Goal: Task Accomplishment & Management: Complete application form

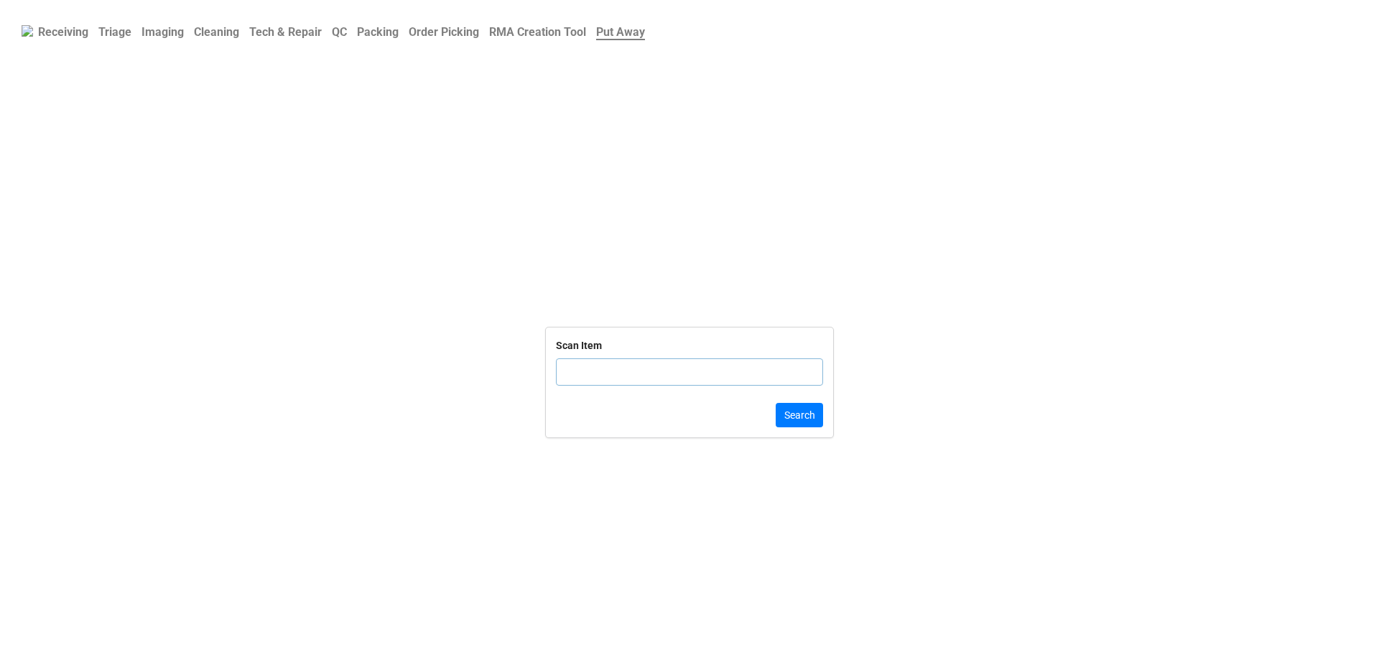
click at [96, 33] on link "Triage" at bounding box center [114, 32] width 43 height 28
click at [102, 34] on b "Triage" at bounding box center [114, 32] width 33 height 15
click at [610, 396] on input "text" at bounding box center [689, 389] width 267 height 27
paste input "0F38KWH24343HJ"
type input "0F38KWH24343HJ"
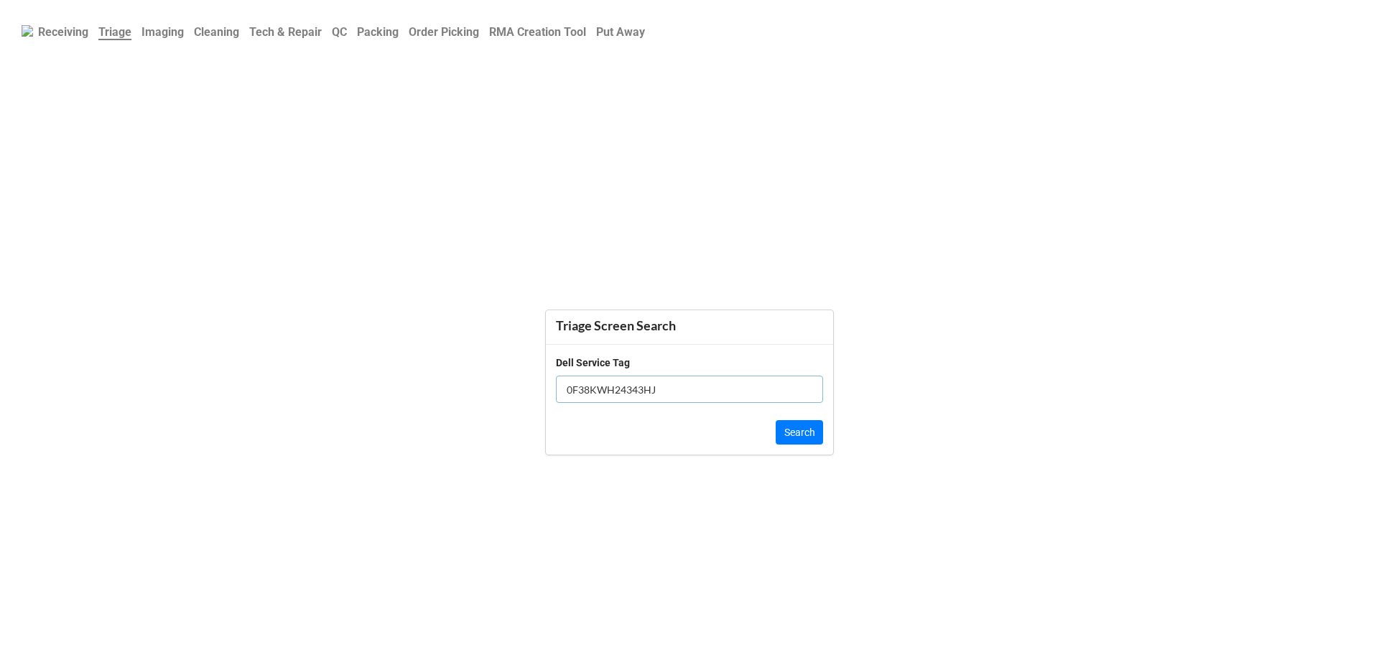
click button "Search" at bounding box center [799, 432] width 47 height 24
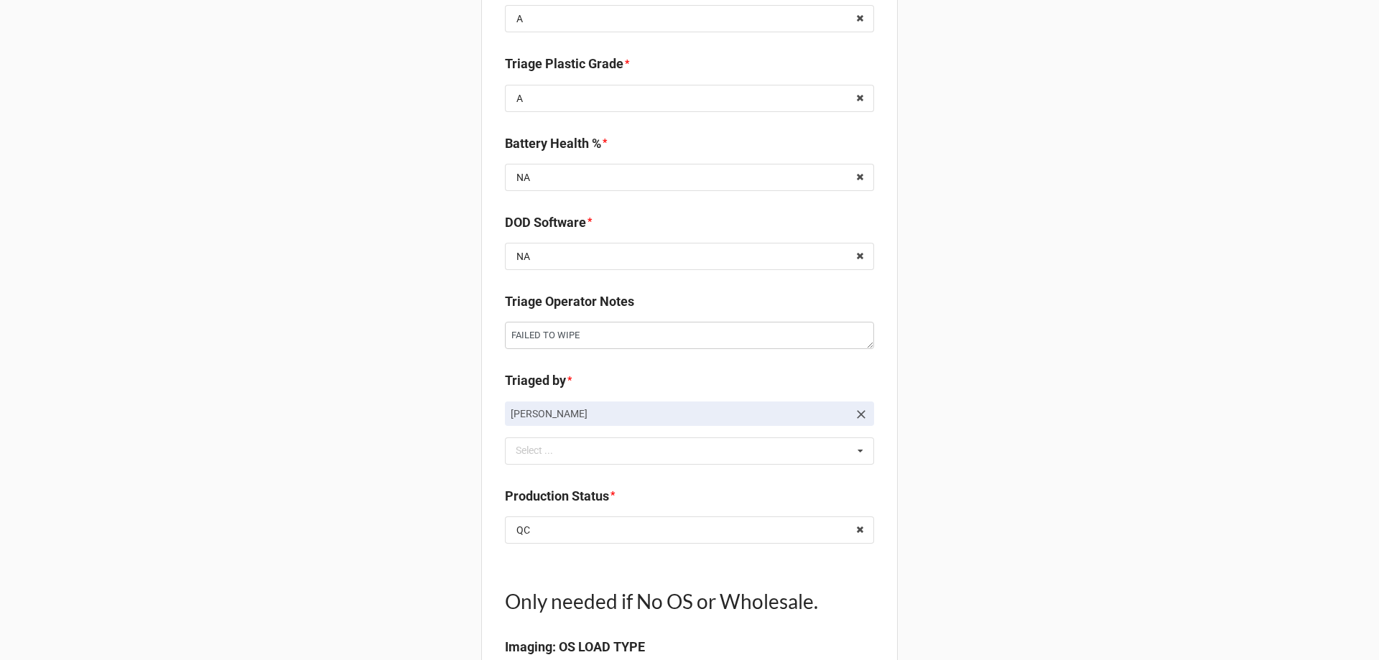
scroll to position [1221, 0]
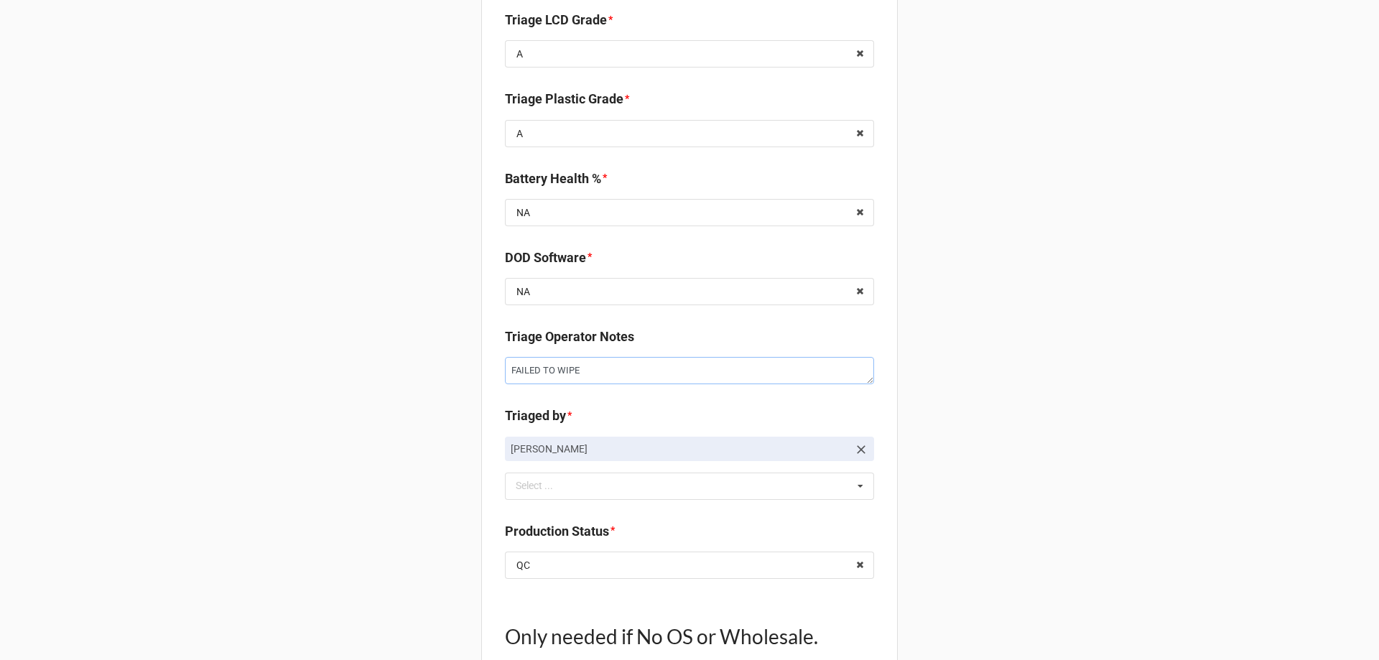
click at [608, 369] on textarea "FAILED TO WIPE" at bounding box center [689, 370] width 369 height 27
type textarea "x"
type textarea "DFAILED TO WIPE"
type textarea "x"
type textarea "DEFAILED TO WIPE"
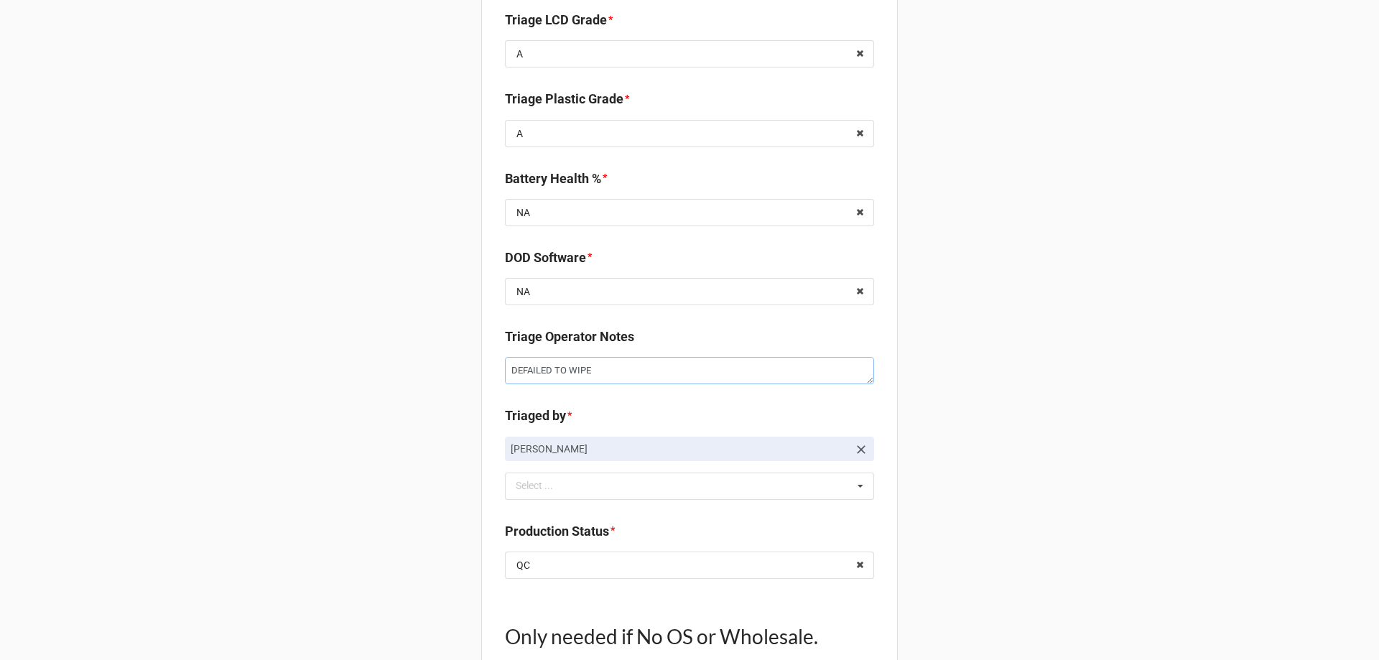
type textarea "x"
type textarea "DEVFAILED TO WIPE"
type textarea "x"
type textarea "DEVIFAILED TO WIPE"
type textarea "x"
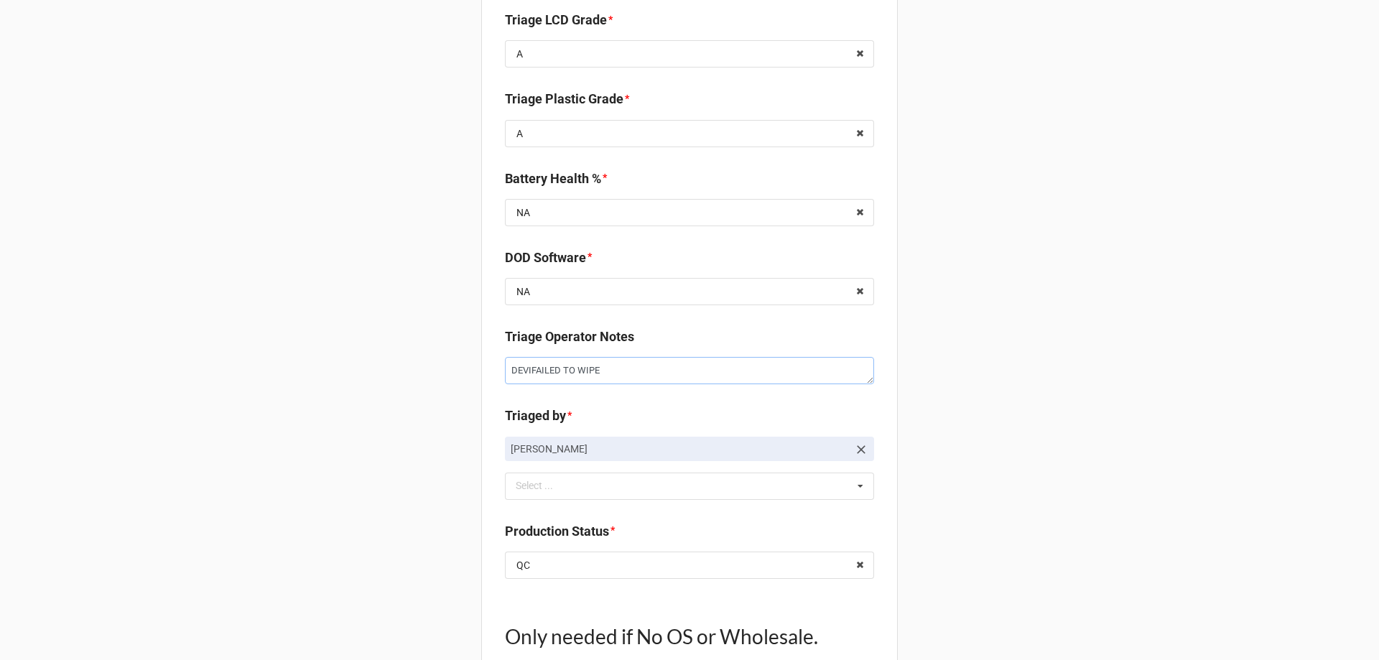
type textarea "DEVICFAILED TO WIPE"
type textarea "x"
type textarea "DEVICEFAILED TO WIPE"
type textarea "x"
type textarea "DEVICE FAILED TO WIPE"
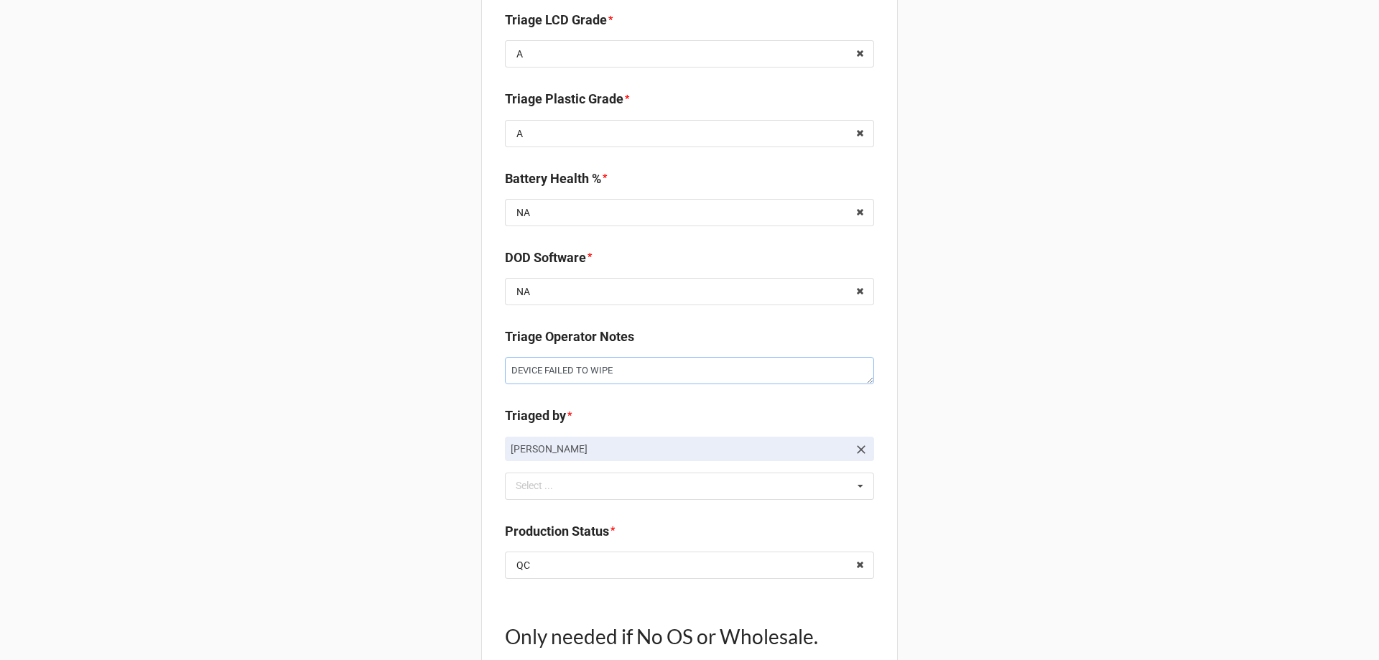
type textarea "x"
type textarea "DEVICE FAILED TO WIPE"
type textarea "x"
type textarea "DEVICE FAILED TO WIPE W"
type textarea "x"
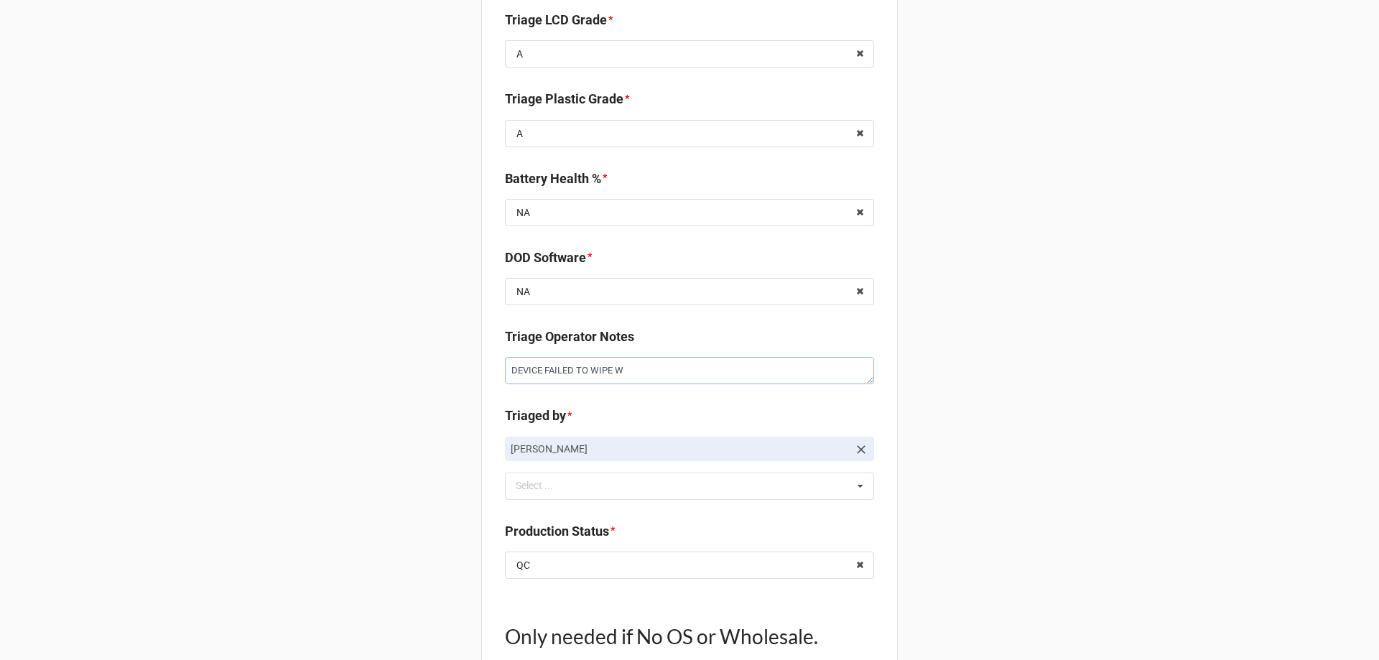
type textarea "DEVICE FAILED TO WIPE WI"
type textarea "x"
type textarea "DEVICE FAILED TO WIPE WIL"
type textarea "x"
type textarea "DEVICE FAILED TO WIPE WILL"
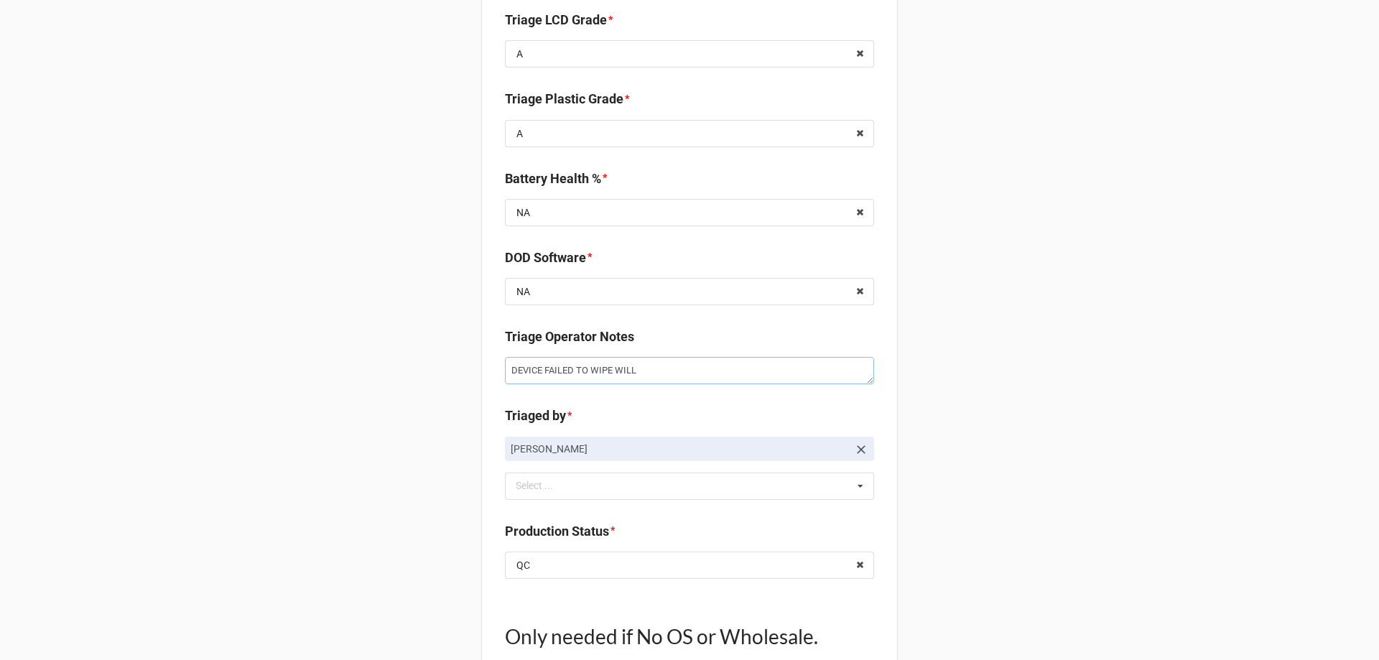
type textarea "x"
type textarea "DEVICE FAILED TO WIPE WILL"
type textarea "x"
type textarea "DEVICE FAILED TO WIPE WILL N"
type textarea "x"
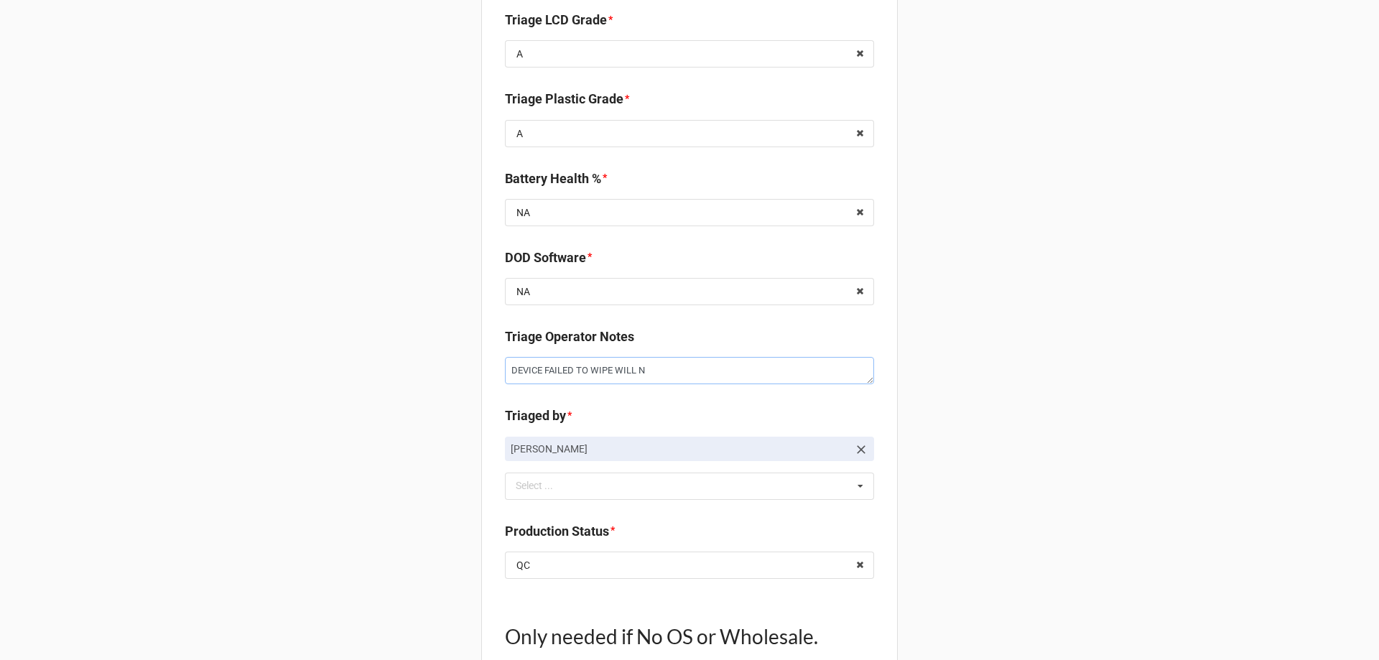
type textarea "DEVICE FAILED TO WIPE WILL NO"
type textarea "x"
type textarea "DEVICE FAILED TO WIPE WILL NOT"
type textarea "x"
type textarea "DEVICE FAILED TO WIPE WILL NOT"
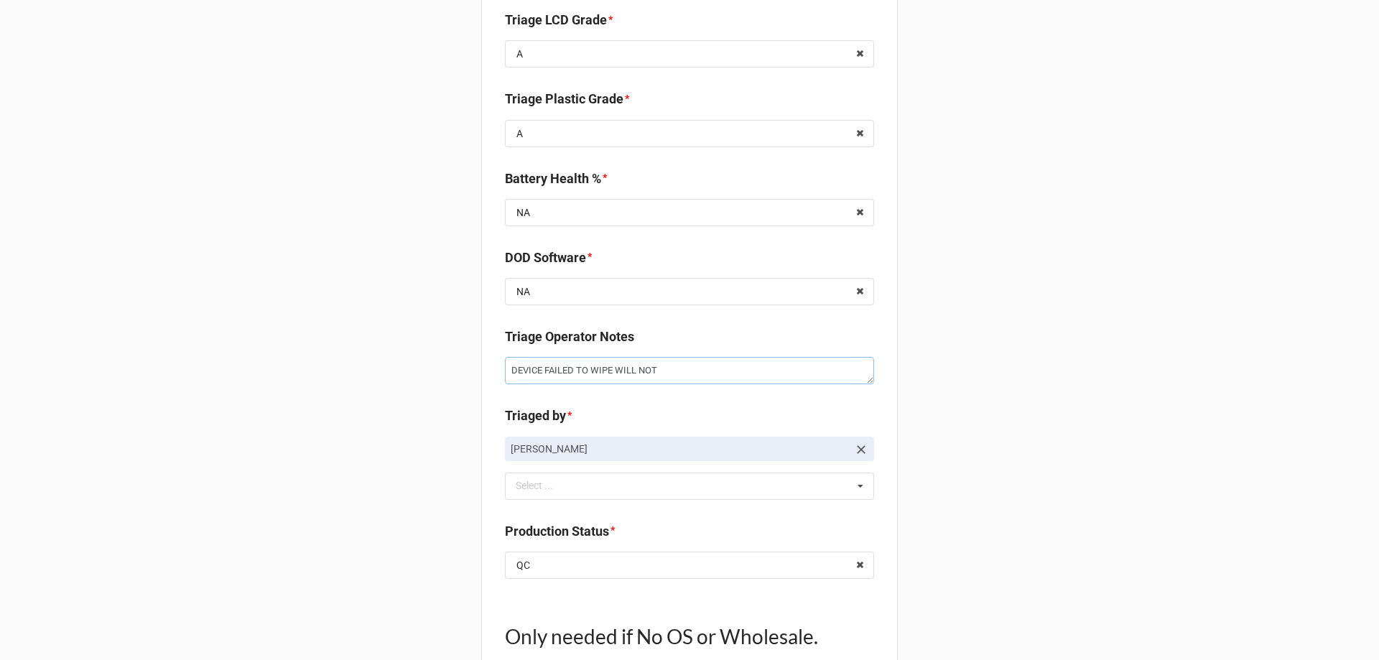
type textarea "x"
type textarea "DEVICE FAILED TO WIPE WILL NOT F"
type textarea "x"
type textarea "DEVICE FAILED TO WIPE WILL NOT FI"
type textarea "x"
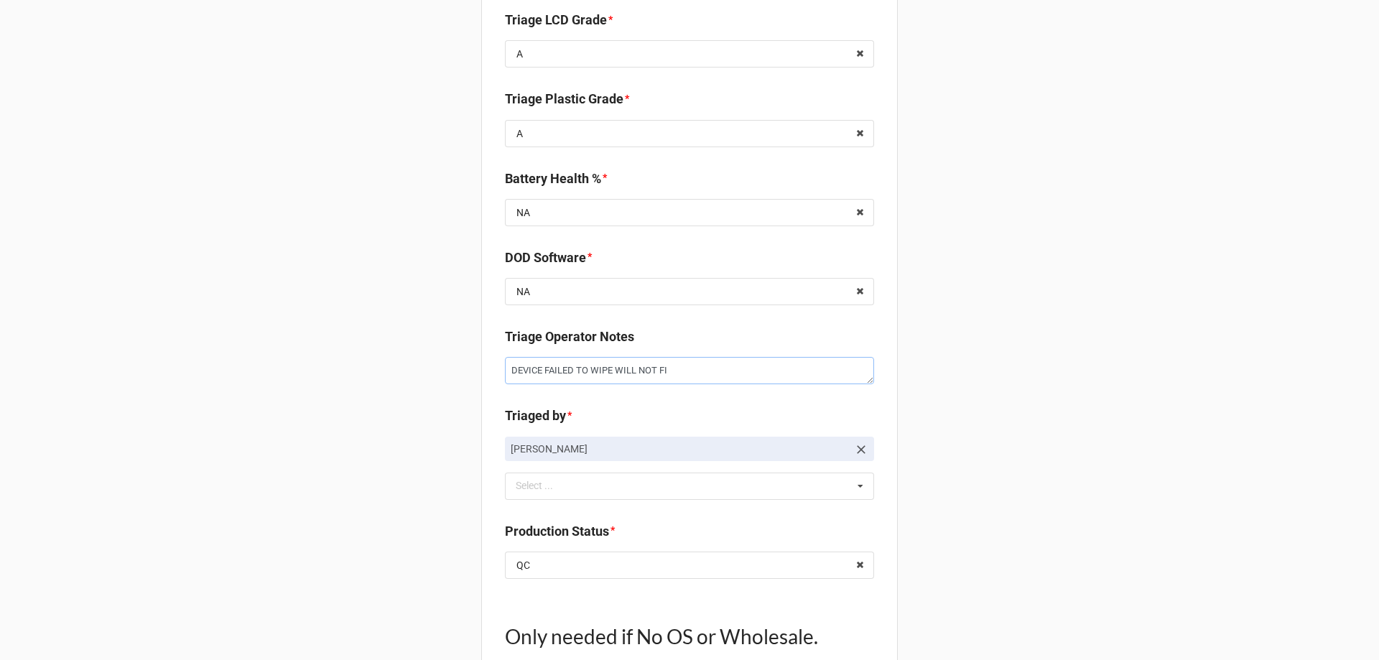
type textarea "DEVICE FAILED TO WIPE WILL NOT F"
type textarea "x"
type textarea "DEVICE FAILED TO WIPE WILL NOT FU"
type textarea "x"
type textarea "DEVICE FAILED TO WIPE WILL NOT FUL"
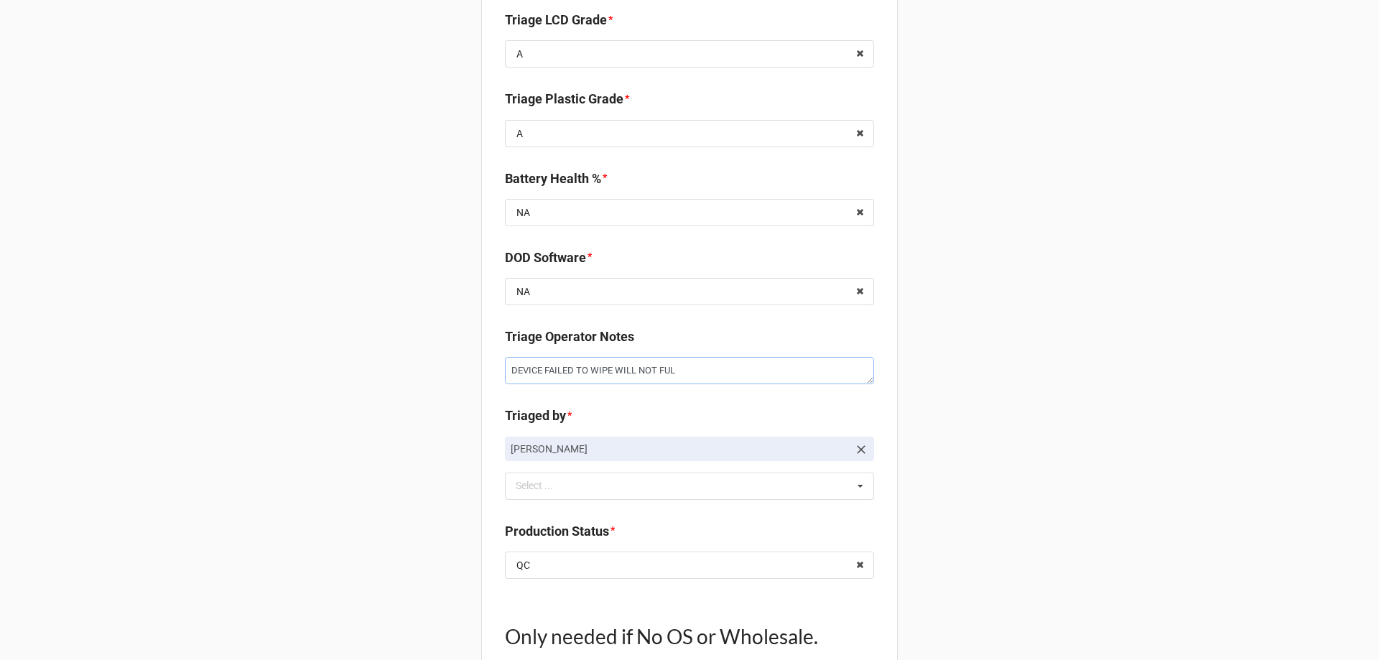
type textarea "x"
type textarea "DEVICE FAILED TO WIPE WILL NOT FULL"
type textarea "x"
type textarea "DEVICE FAILED TO WIPE WILL NOT FULLY"
type textarea "x"
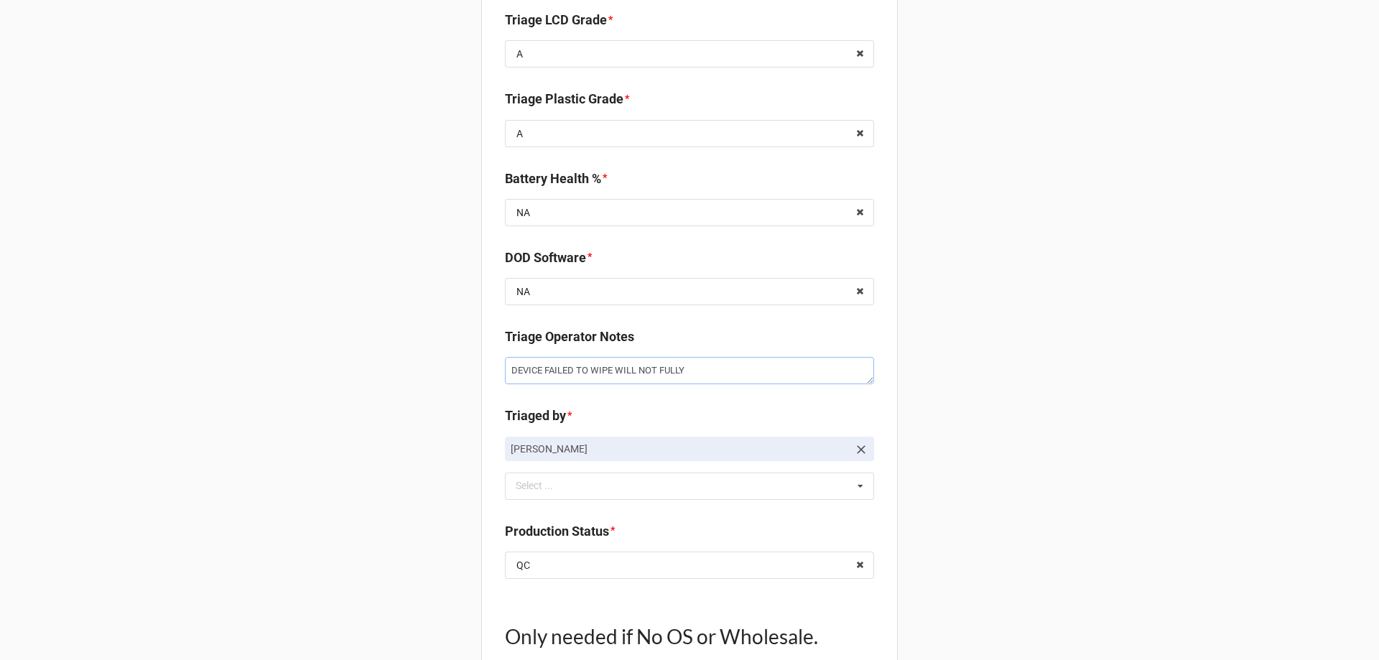
type textarea "DEVICE FAILED TO WIPE WILL NOT FULLY"
type textarea "x"
type textarea "DEVICE FAILED TO WIPE WILL NOT FULLY B"
type textarea "x"
type textarea "DEVICE FAILED TO WIPE WILL NOT FULLY BO"
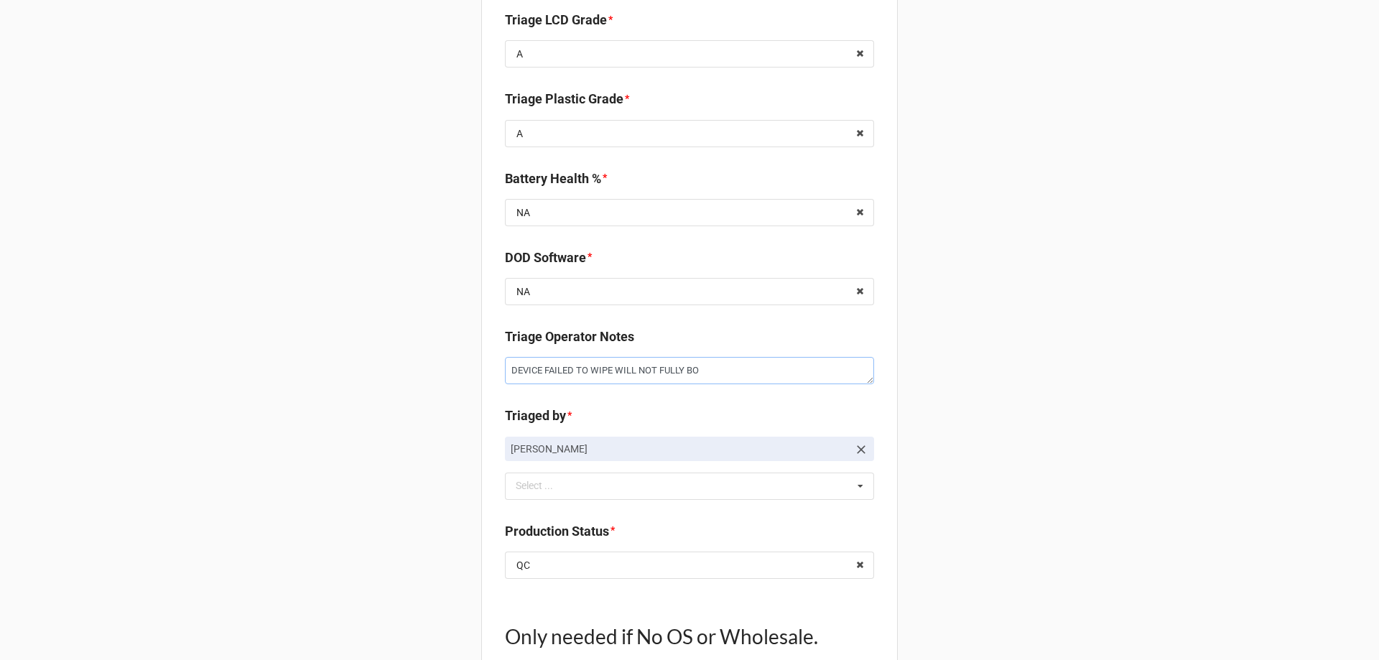
type textarea "x"
type textarea "DEVICE FAILED TO WIPE WILL NOT FULLY BOO"
type textarea "x"
type textarea "DEVICE FAILED TO WIPE WILL NOT FULLY BOOT"
type textarea "x"
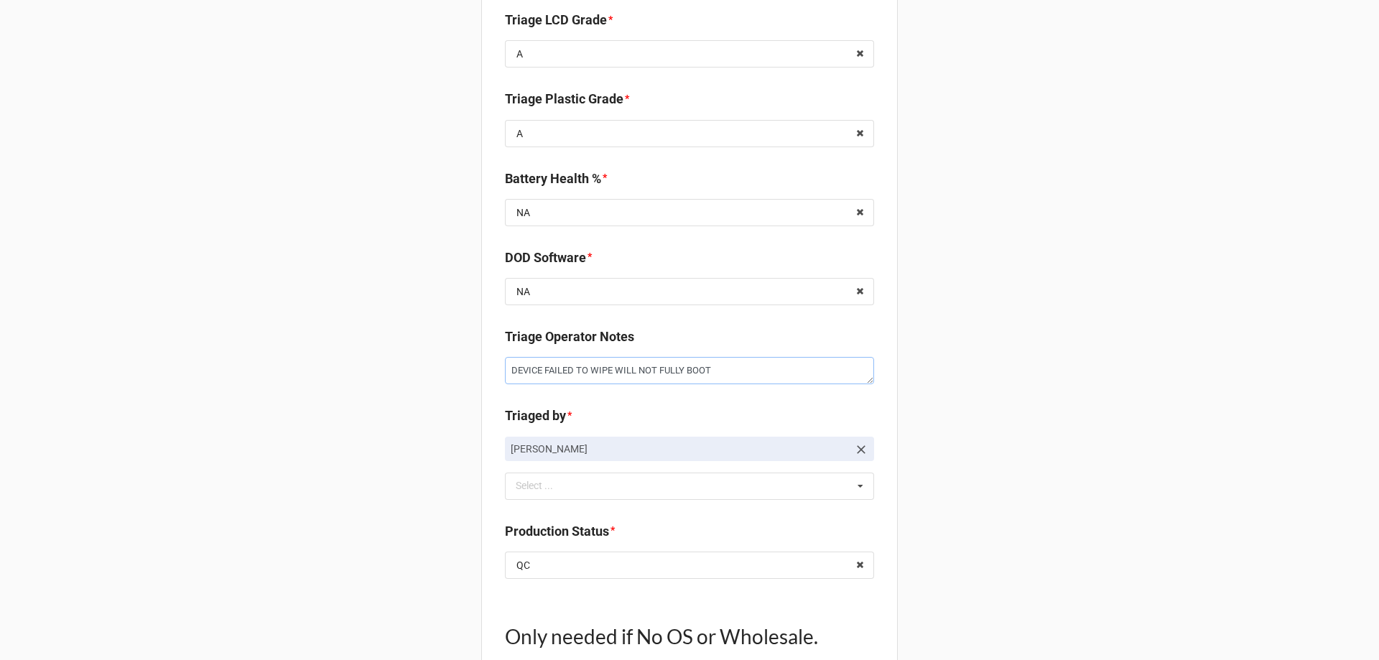
type textarea "DEVICE FAILED TO WIPE WILL NOT FULLY BOOT"
type textarea "x"
type textarea "DEVICE FAILED TO WIPE WILL NOT FULLY BOOT O"
type textarea "x"
type textarea "DEVICE FAILED TO WIPE WILL NOT FULLY BOOT ON"
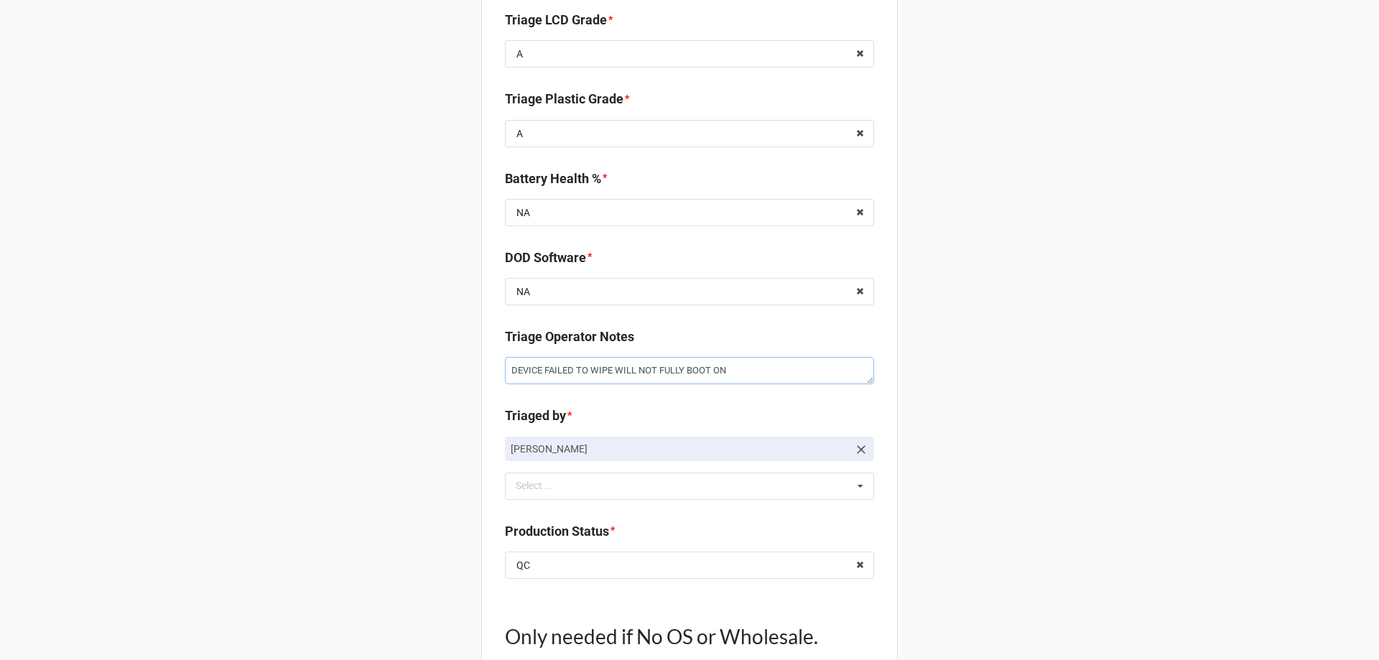
type textarea "x"
type textarea "DEVICE FAILED TO WIPE WILL NOT FULLY BOOT ON"
type textarea "x"
type textarea "DEVICE FAILED TO WIPE WILL NOT FULLY BOOT ON W"
type textarea "x"
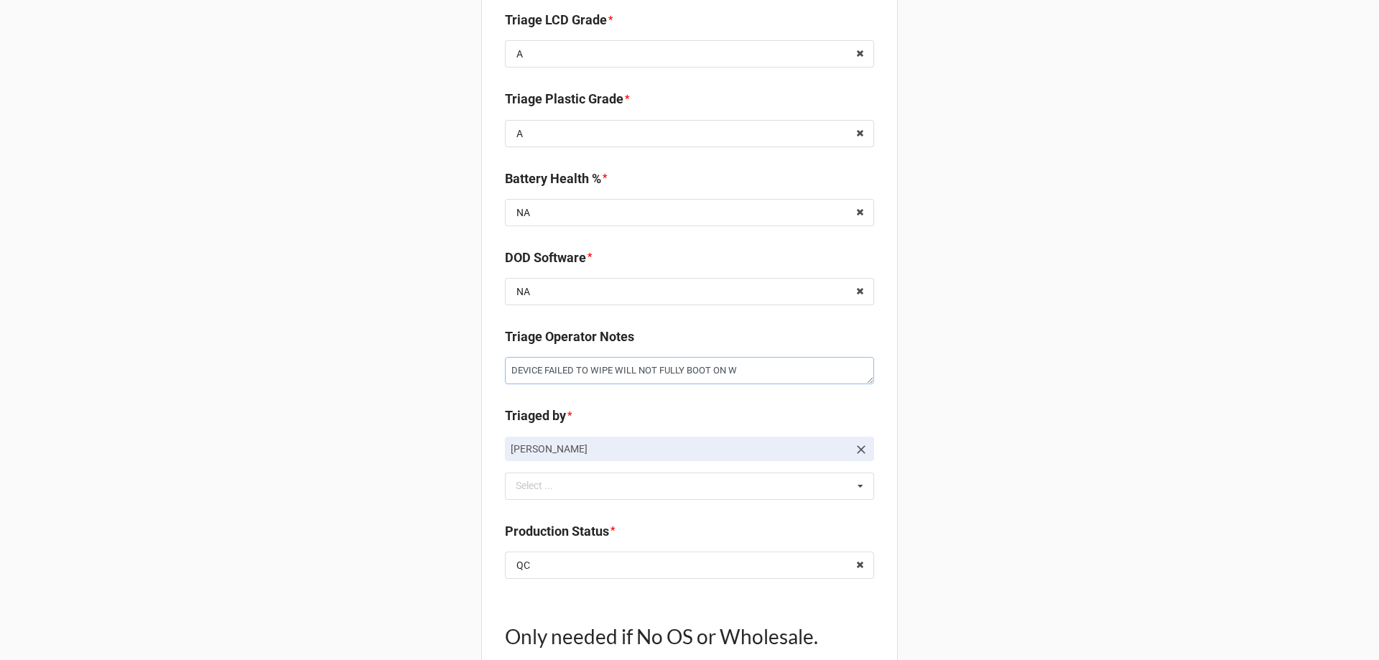
type textarea "DEVICE FAILED TO WIPE WILL NOT FULLY BOOT ON"
type textarea "x"
type textarea "DEVICE FAILED TO WIPE WILL NOT FULLY BOOT ON"
type textarea "x"
type textarea "DEVICE FAILED TO WIPE WILL NOT FULLY BOOT ON."
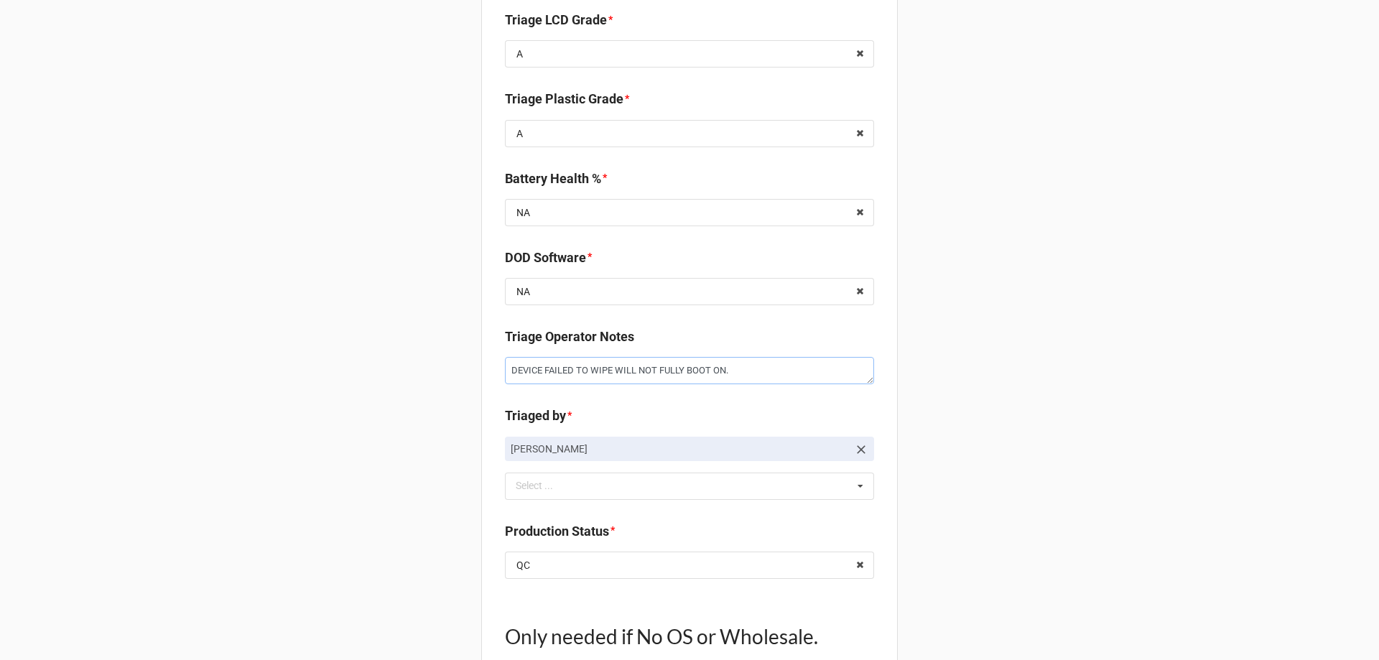
type textarea "x"
type textarea "DEVICE FAILED TO WIPE WILL NOT FULLY BOOT ON."
type textarea "x"
type textarea "DEVICE FAILED TO WIPE WILL NOT FULLY BOOT ON. e"
type textarea "x"
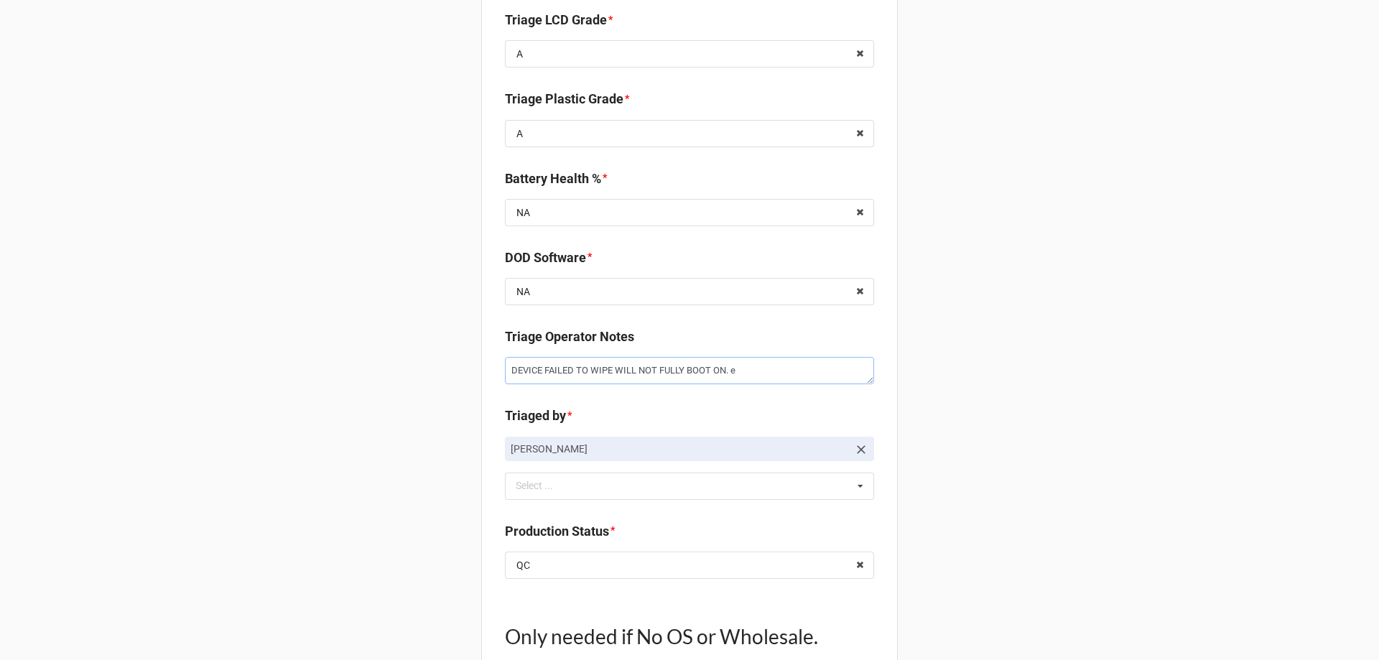
type textarea "DEVICE FAILED TO WIPE WILL NOT FULLY BOOT ON. eR"
type textarea "x"
type textarea "DEVICE FAILED TO WIPE WILL NOT FULLY BOOT ON. eRR"
type textarea "x"
type textarea "DEVICE FAILED TO WIPE WILL NOT FULLY BOOT ON. eRRO"
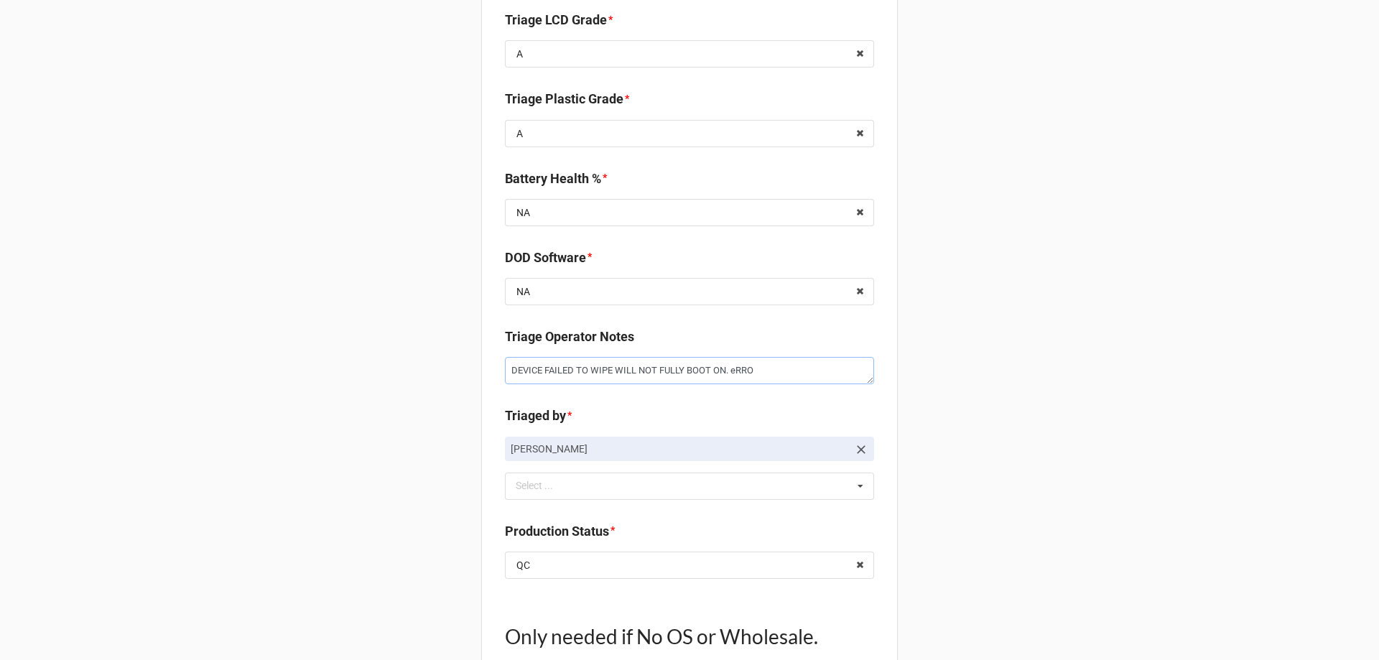
type textarea "x"
type textarea "DEVICE FAILED TO WIPE WILL NOT FULLY BOOT ON. eRROR"
type textarea "x"
type textarea "DEVICE FAILED TO WIPE WILL NOT FULLY BOOT ON. eRRO"
type textarea "x"
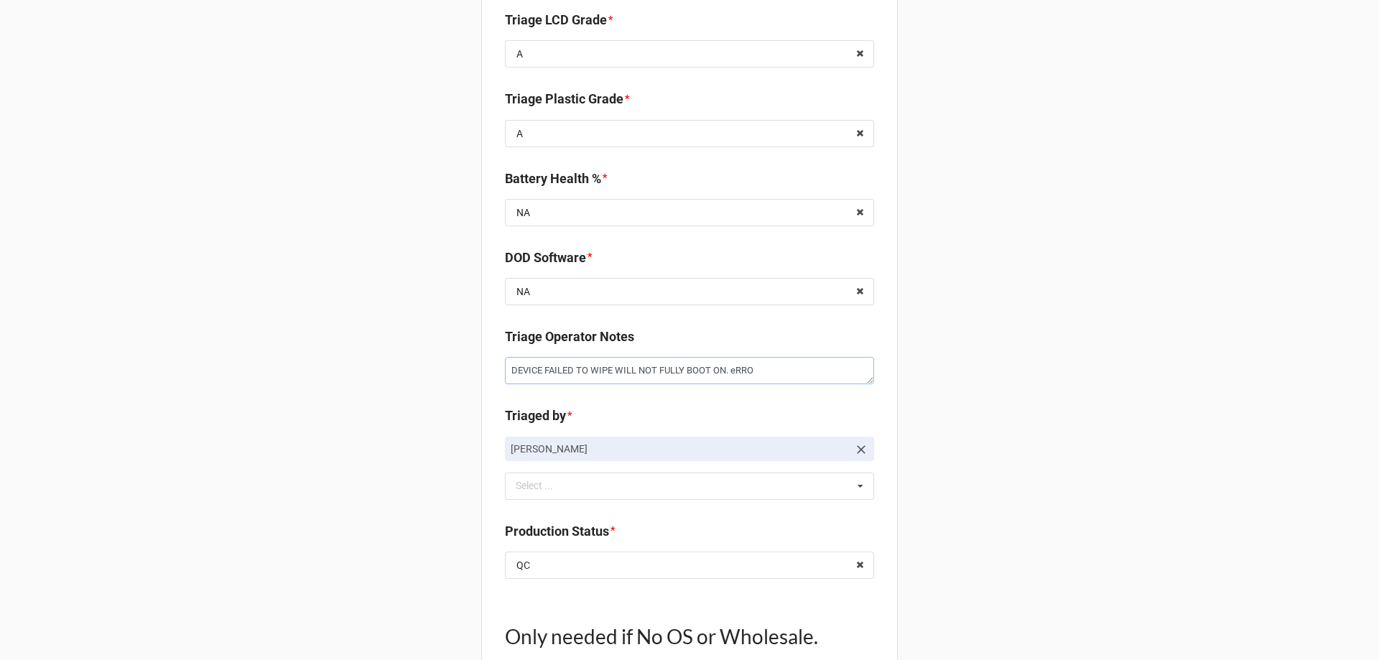
type textarea "DEVICE FAILED TO WIPE WILL NOT FULLY BOOT ON. eRR"
type textarea "x"
type textarea "DEVICE FAILED TO WIPE WILL NOT FULLY BOOT ON. eR"
type textarea "x"
type textarea "DEVICE FAILED TO WIPE WILL NOT FULLY BOOT ON. e"
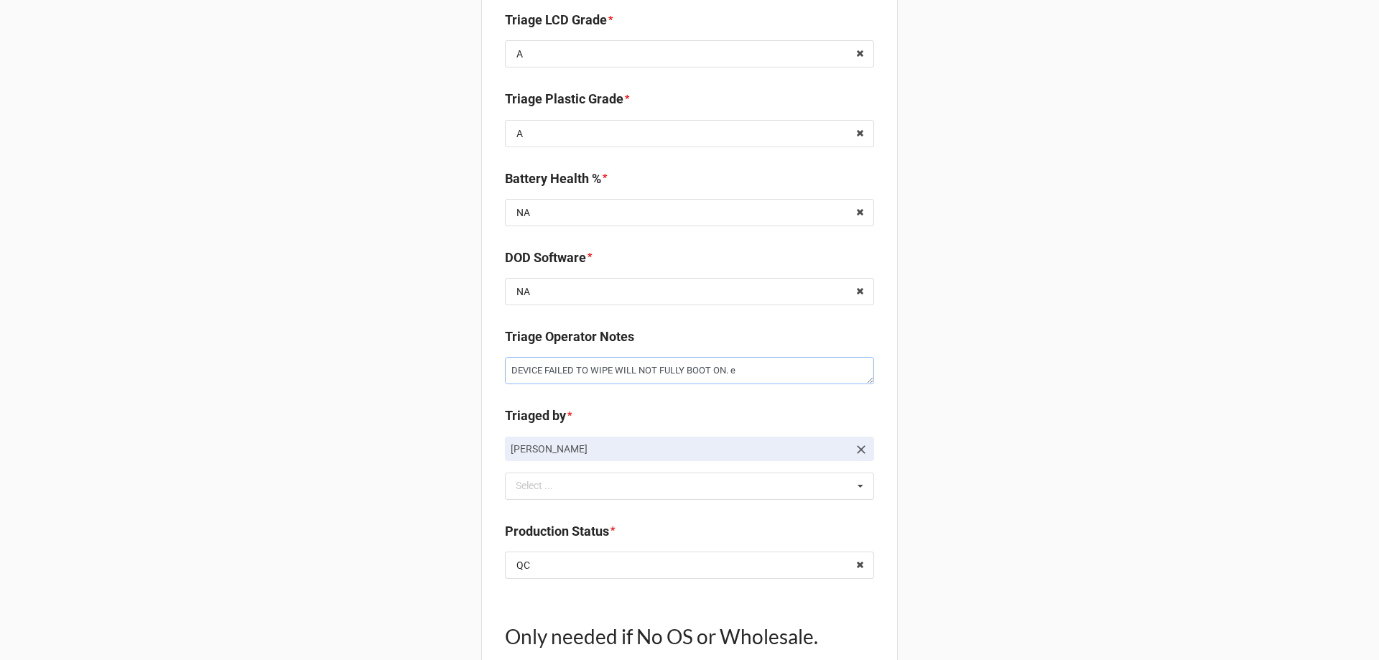
type textarea "x"
type textarea "DEVICE FAILED TO WIPE WILL NOT FULLY BOOT ON."
type textarea "x"
type textarea "DEVICE FAILED TO WIPE WILL NOT FULLY BOOT ON. E"
type textarea "x"
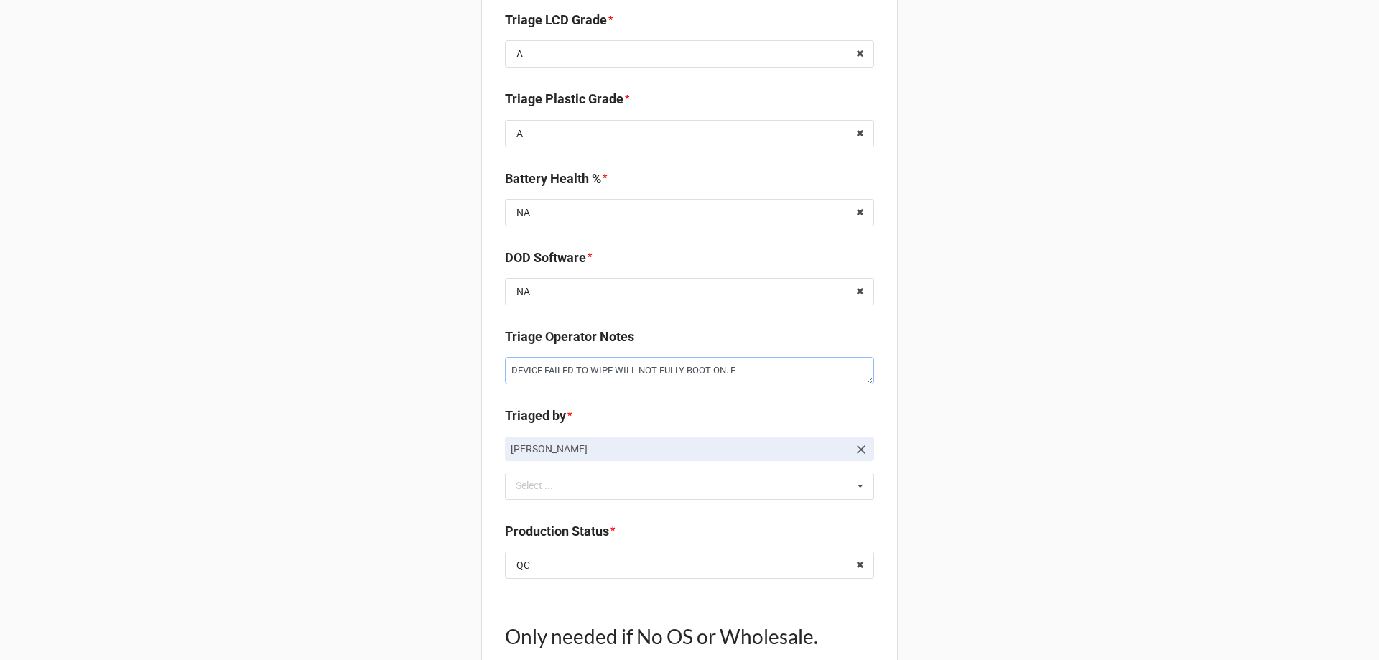
type textarea "DEVICE FAILED TO WIPE WILL NOT FULLY BOOT ON. ER"
type textarea "x"
type textarea "DEVICE FAILED TO WIPE WILL NOT FULLY BOOT ON. ERR"
type textarea "x"
type textarea "DEVICE FAILED TO WIPE WILL NOT FULLY BOOT ON. ERRO"
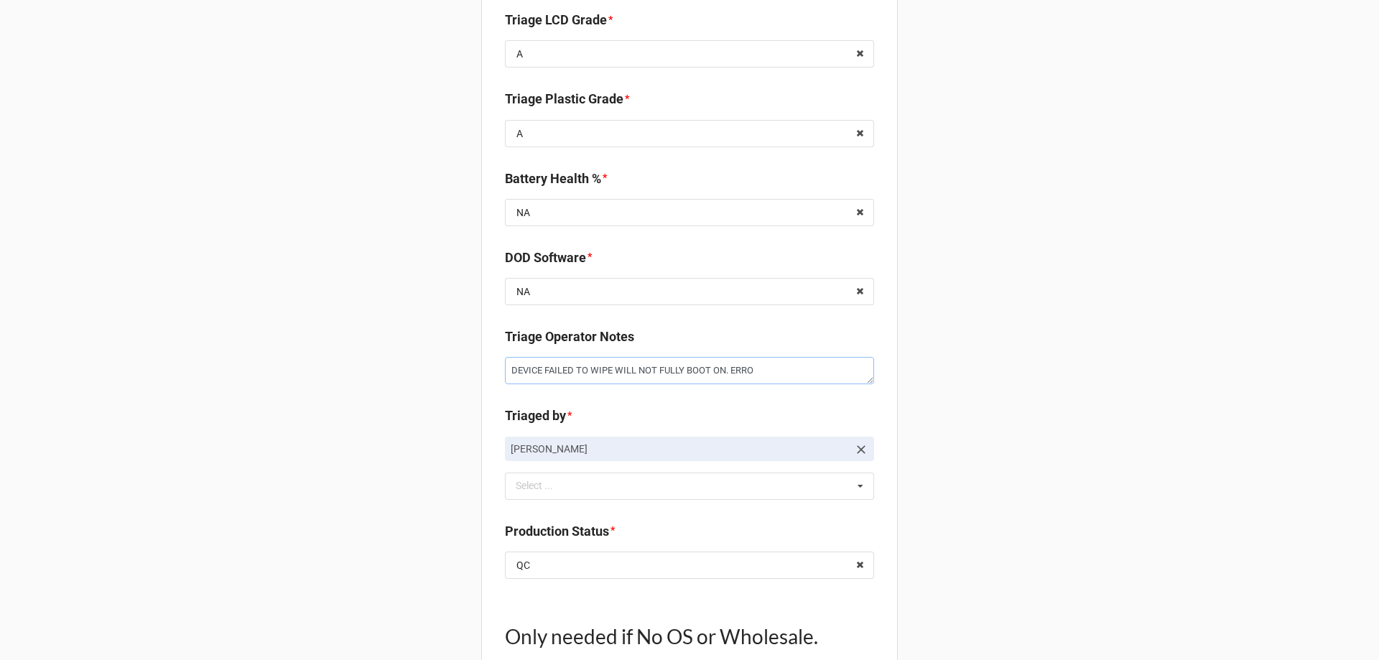
type textarea "x"
type textarea "DEVICE FAILED TO WIPE WILL NOT FULLY BOOT ON. ERROR"
type textarea "x"
type textarea "DEVICE FAILED TO WIPE WILL NOT FULLY BOOT ON. ERROR"
type textarea "x"
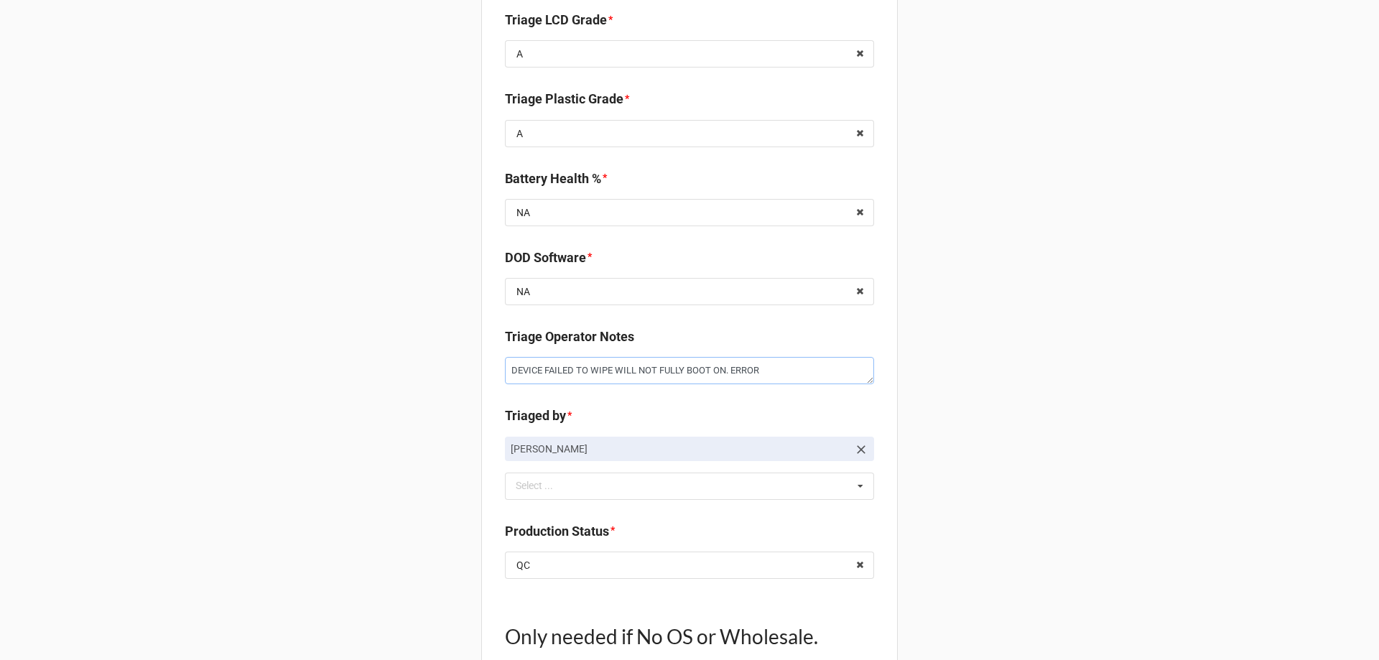
type textarea "DEVICE FAILED TO WIPE WILL NOT FULLY BOOT ON. ERROR M"
type textarea "x"
type textarea "DEVICE FAILED TO WIPE WILL NOT FULLY BOOT ON. ERROR ME"
type textarea "x"
type textarea "DEVICE FAILED TO WIPE WILL NOT FULLY BOOT ON. ERROR MES"
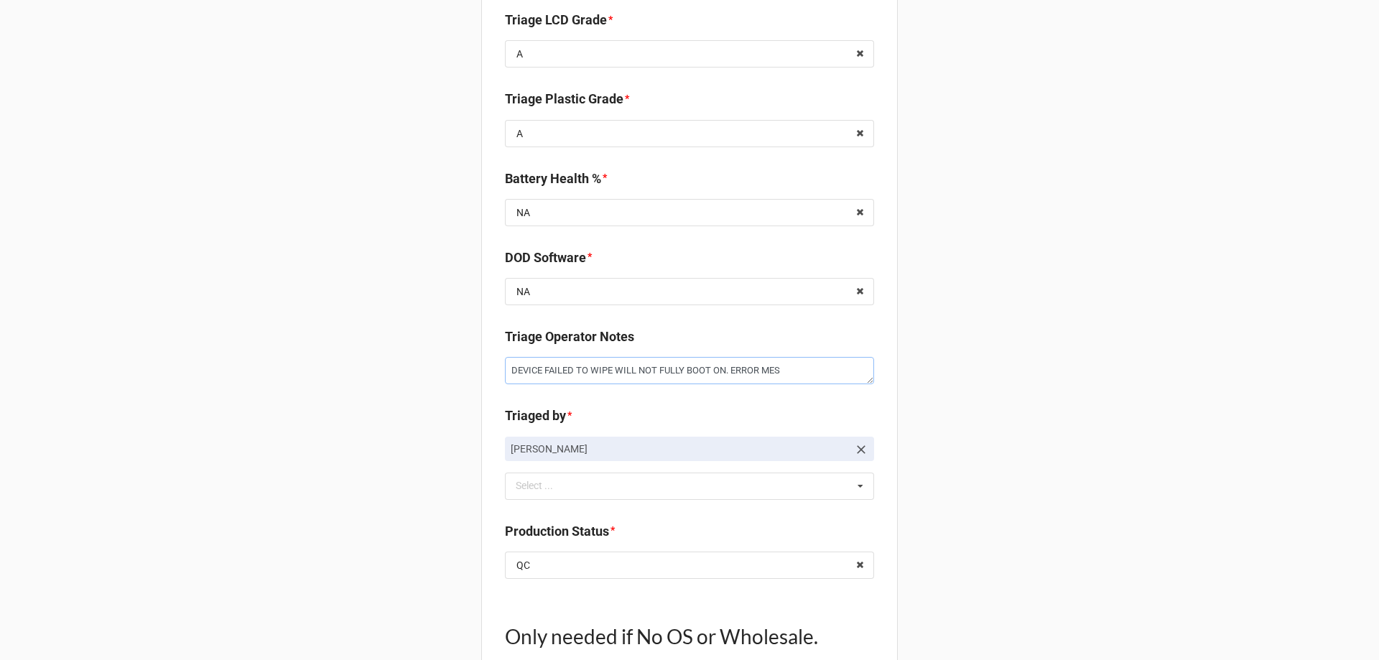
type textarea "x"
type textarea "DEVICE FAILED TO WIPE WILL NOT FULLY BOOT ON. ERROR MESS"
type textarea "x"
type textarea "DEVICE FAILED TO WIPE WILL NOT FULLY BOOT ON. ERROR MESSA"
type textarea "x"
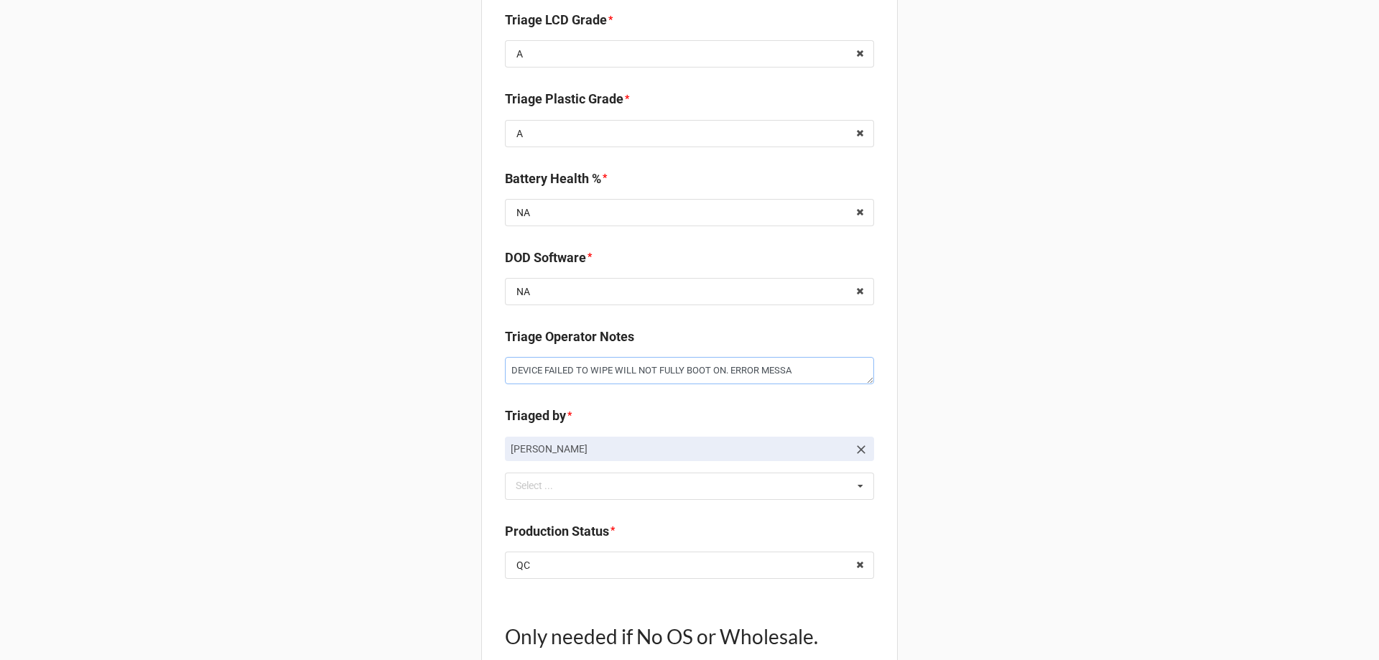
type textarea "DEVICE FAILED TO WIPE WILL NOT FULLY BOOT ON. ERROR MESSAG"
type textarea "x"
type textarea "DEVICE FAILED TO WIPE WILL NOT FULLY BOOT ON. ERROR MESSAGE"
type textarea "x"
type textarea "DEVICE FAILED TO WIPE WILL NOT FULLY BOOT ON. ERROR MESSAGE"
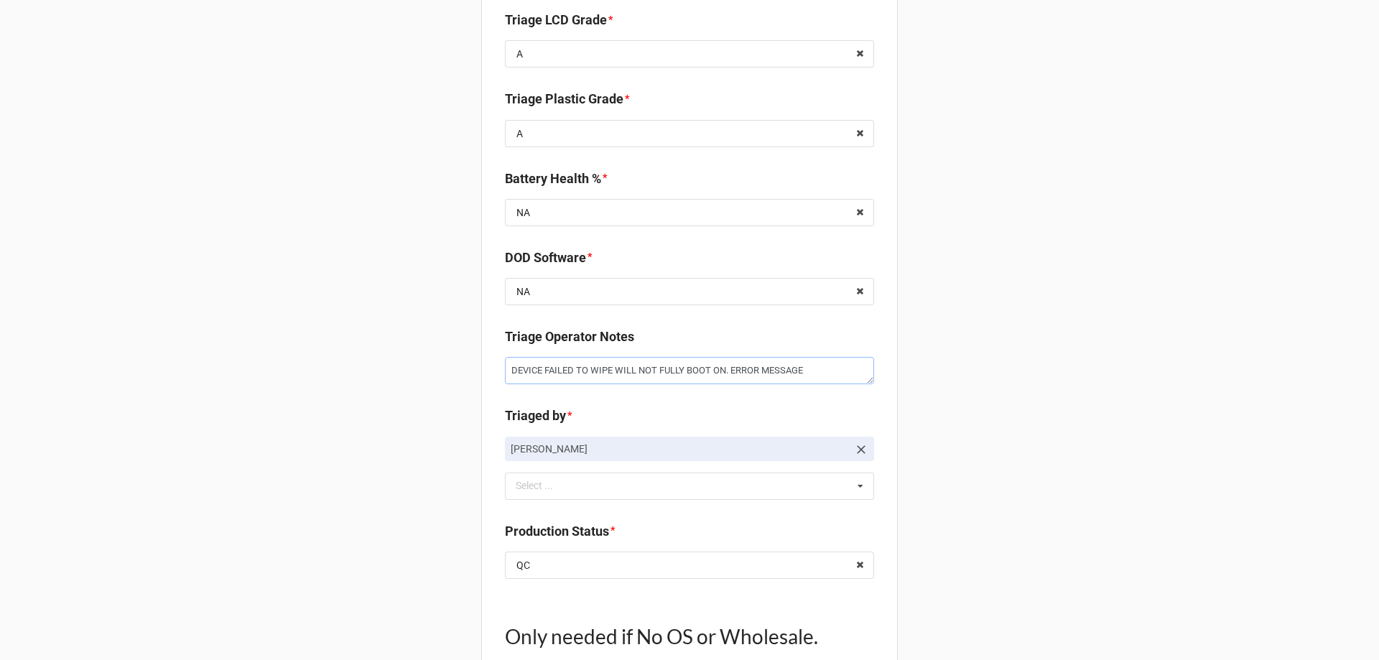
type textarea "x"
type textarea "DEVICE FAILED TO WIPE WILL NOT FULLY BOOT ON. ERROR MESSAGE U"
type textarea "x"
type textarea "DEVICE FAILED TO WIPE WILL NOT FULLY BOOT ON. ERROR MESSAGE UP"
type textarea "x"
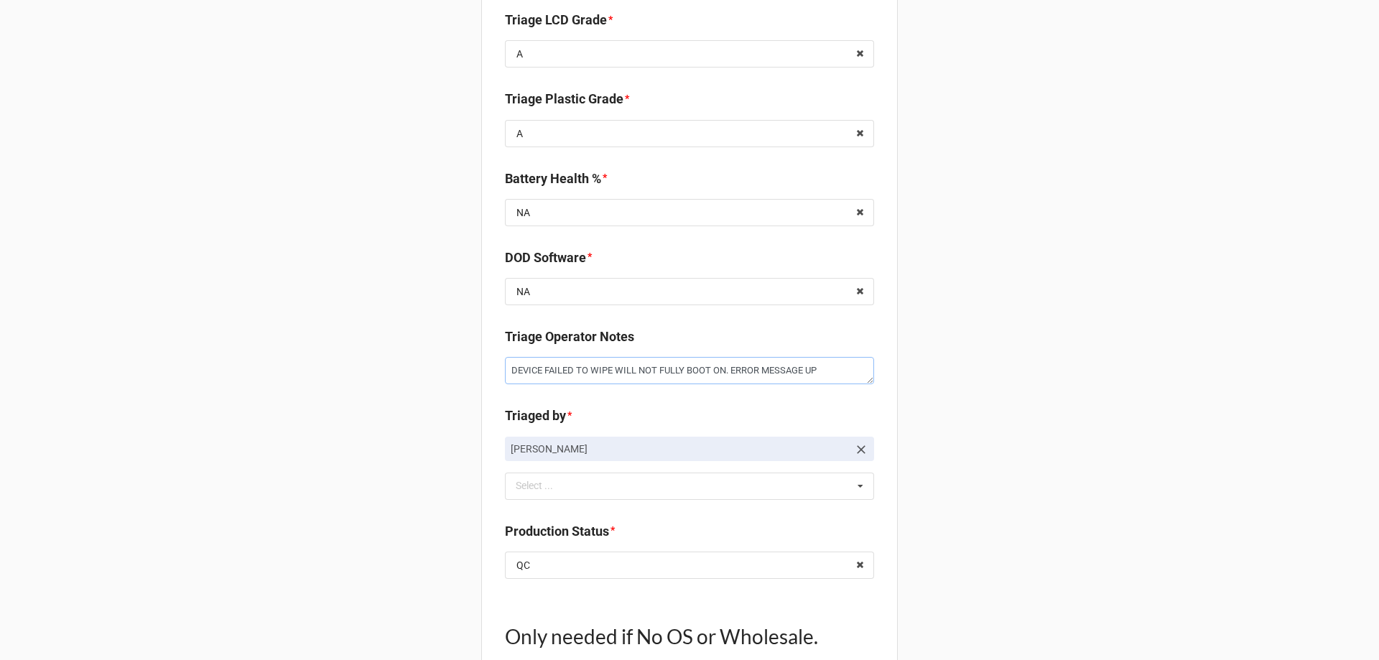
type textarea "DEVICE FAILED TO WIPE WILL NOT FULLY BOOT ON. ERROR MESSAGE UPO"
type textarea "x"
type textarea "DEVICE FAILED TO WIPE WILL NOT FULLY BOOT ON. ERROR MESSAGE UPON"
type textarea "x"
type textarea "DEVICE FAILED TO WIPE WILL NOT FULLY BOOT ON. ERROR MESSAGE UPON"
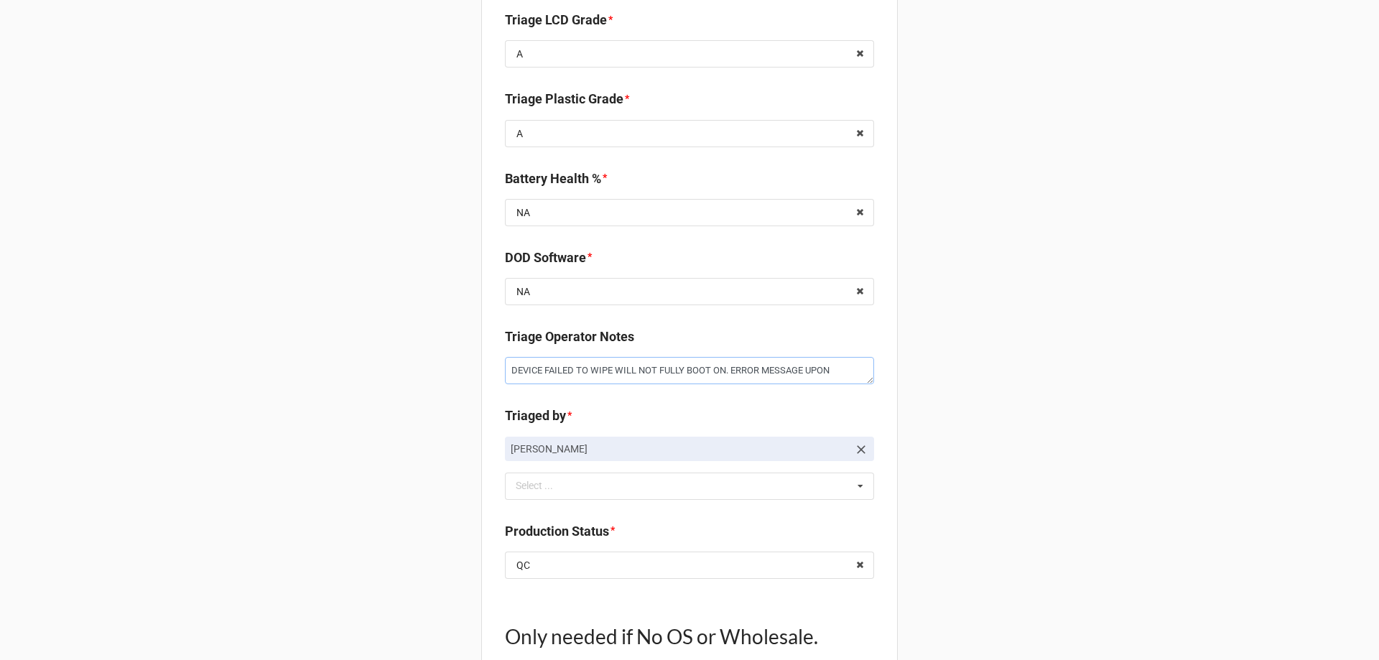
type textarea "x"
type textarea "DEVICE FAILED TO WIPE WILL NOT FULLY BOOT ON. ERROR MESSAGE UPON B"
type textarea "x"
type textarea "DEVICE FAILED TO WIPE WILL NOT FULLY BOOT ON. ERROR MESSAGE UPON BP"
type textarea "x"
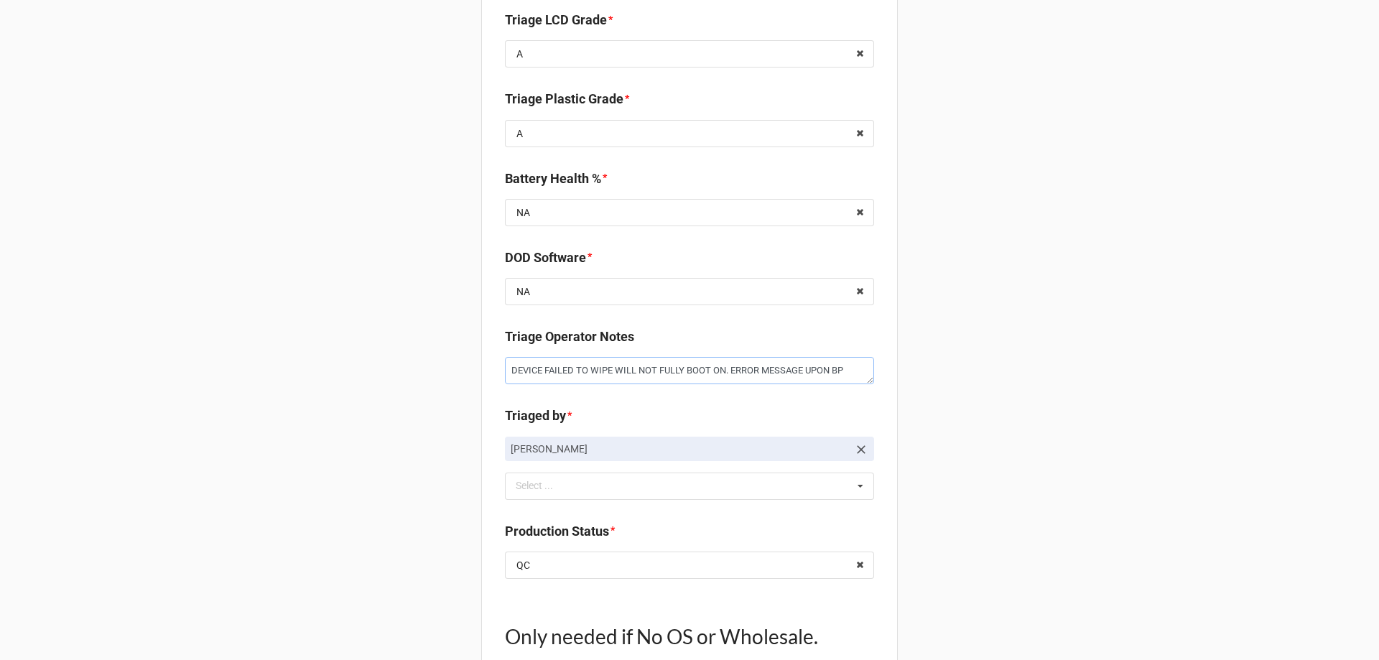
type textarea "DEVICE FAILED TO WIPE WILL NOT FULLY BOOT ON. ERROR MESSAGE UPON BPP"
type textarea "x"
type textarea "DEVICE FAILED TO WIPE WILL NOT FULLY BOOT ON. ERROR MESSAGE UPON BP"
type textarea "x"
type textarea "DEVICE FAILED TO WIPE WILL NOT FULLY BOOT ON. ERROR MESSAGE UPON B"
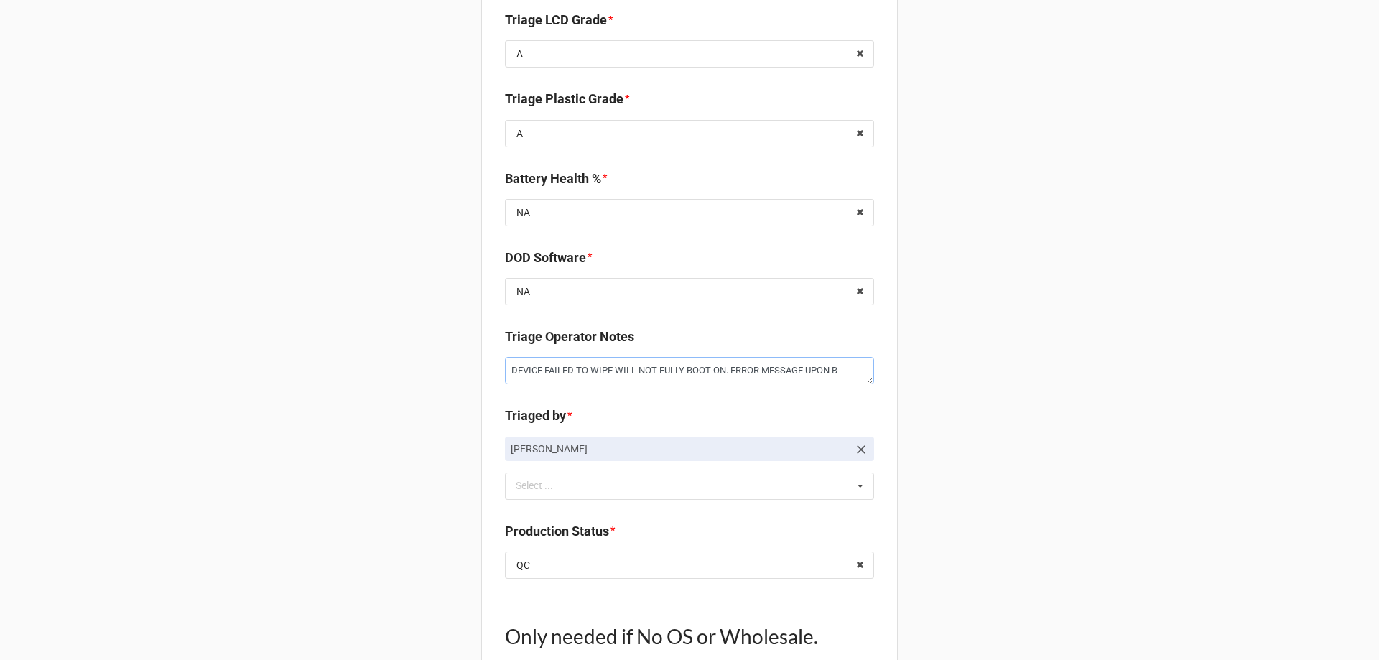
type textarea "x"
type textarea "DEVICE FAILED TO WIPE WILL NOT FULLY BOOT ON. ERROR MESSAGE UPON BO"
type textarea "x"
type textarea "DEVICE FAILED TO WIPE WILL NOT FULLY BOOT ON. ERROR MESSAGE UPON BOO"
type textarea "x"
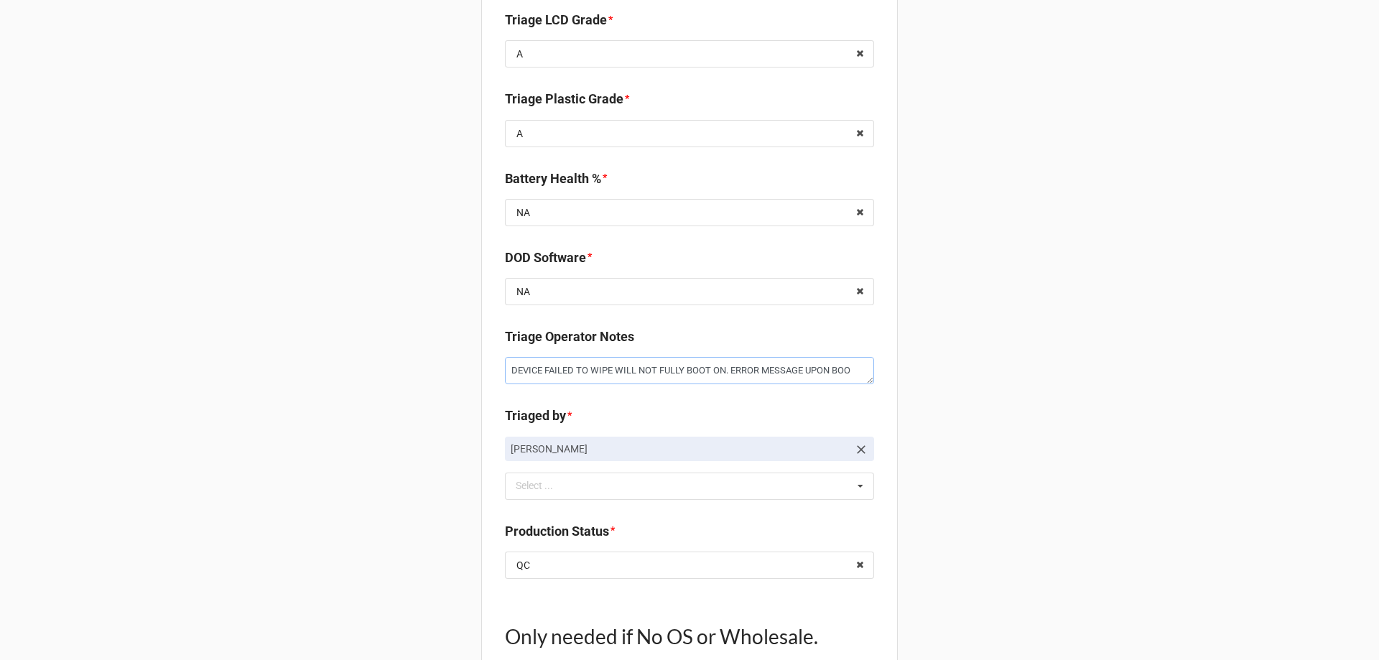
type textarea "DEVICE FAILED TO WIPE WILL NOT FULLY BOOT ON. ERROR MESSAGE UPON BOOT"
type textarea "x"
type textarea "DEVICE FAILED TO WIPE WILL NOT FULLY BOOT ON. ERROR MESSAGE UPON BOOT"
type textarea "x"
type textarea "DEVICE FAILED TO WIPE WILL NOT FULLY BOOT ON. ERROR MESSAGE UPON BOOT A"
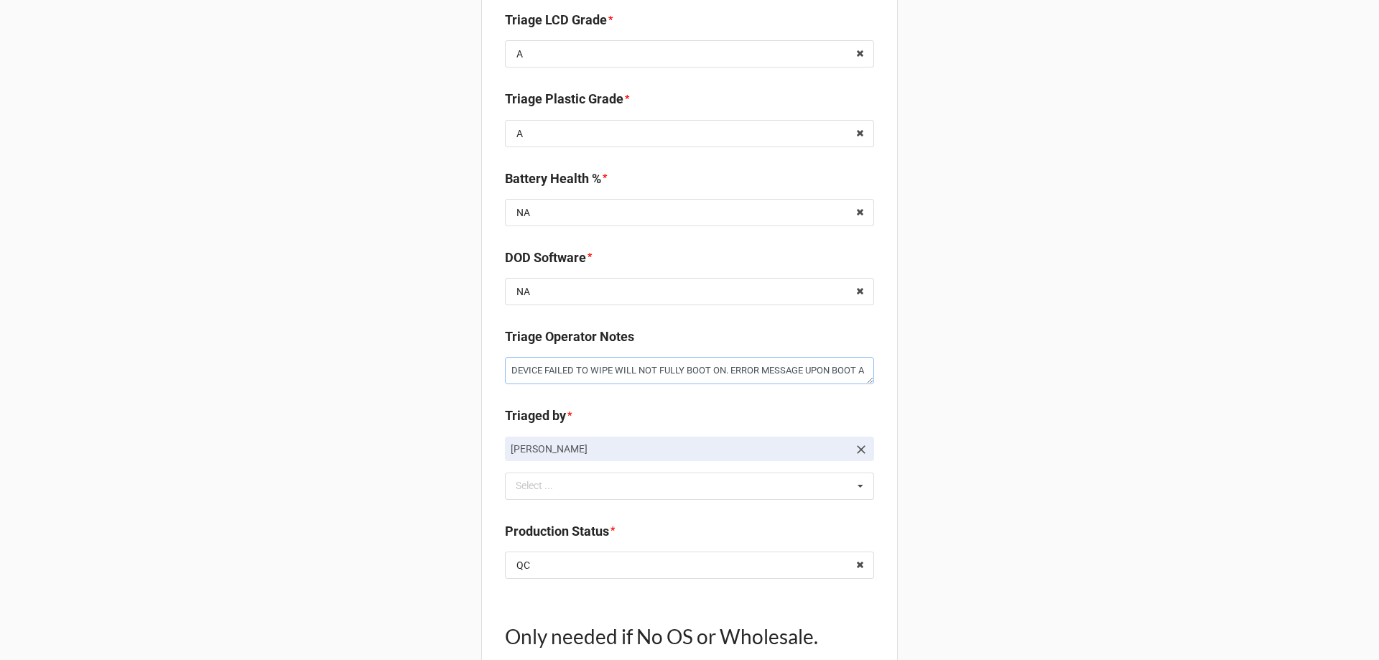
type textarea "x"
type textarea "DEVICE FAILED TO WIPE WILL NOT FULLY BOOT ON. ERROR MESSAGE UPON BOOT AN"
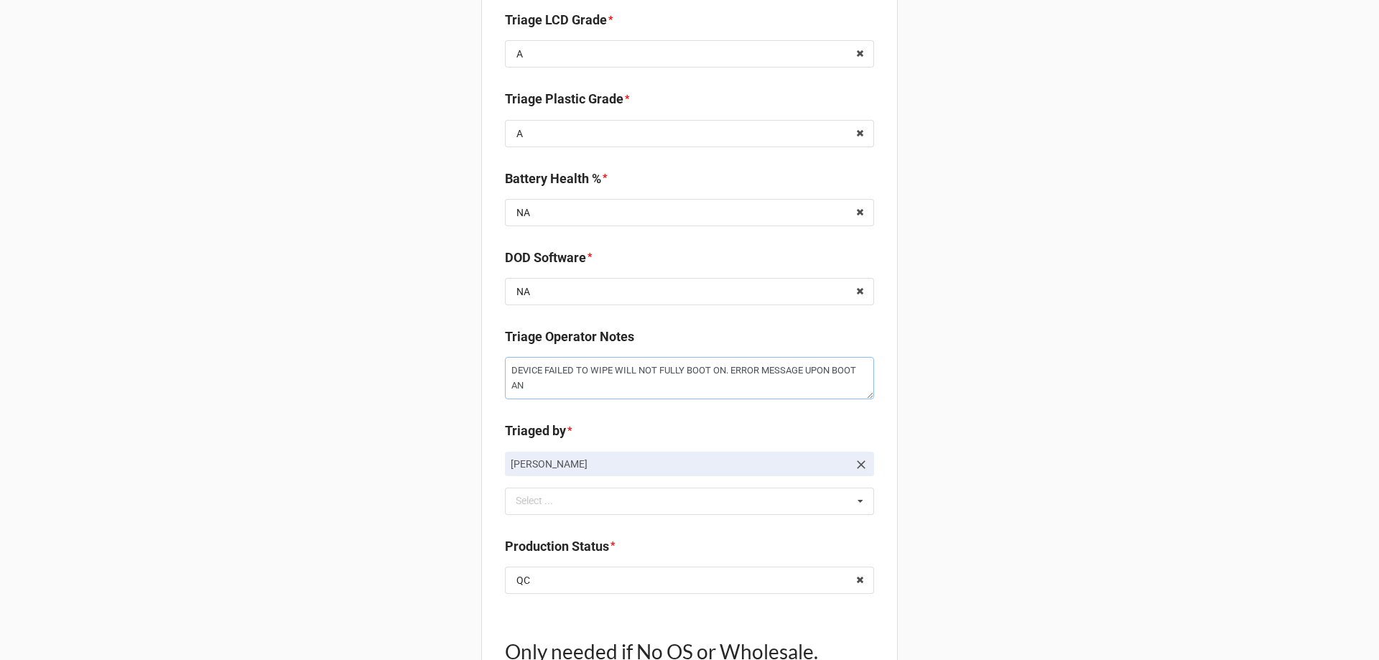
type textarea "x"
type textarea "DEVICE FAILED TO WIPE WILL NOT FULLY BOOT ON. ERROR MESSAGE UPON BOOT AND"
type textarea "x"
type textarea "DEVICE FAILED TO WIPE WILL NOT FULLY BOOT ON. ERROR MESSAGE UPON BOOT AND"
type textarea "x"
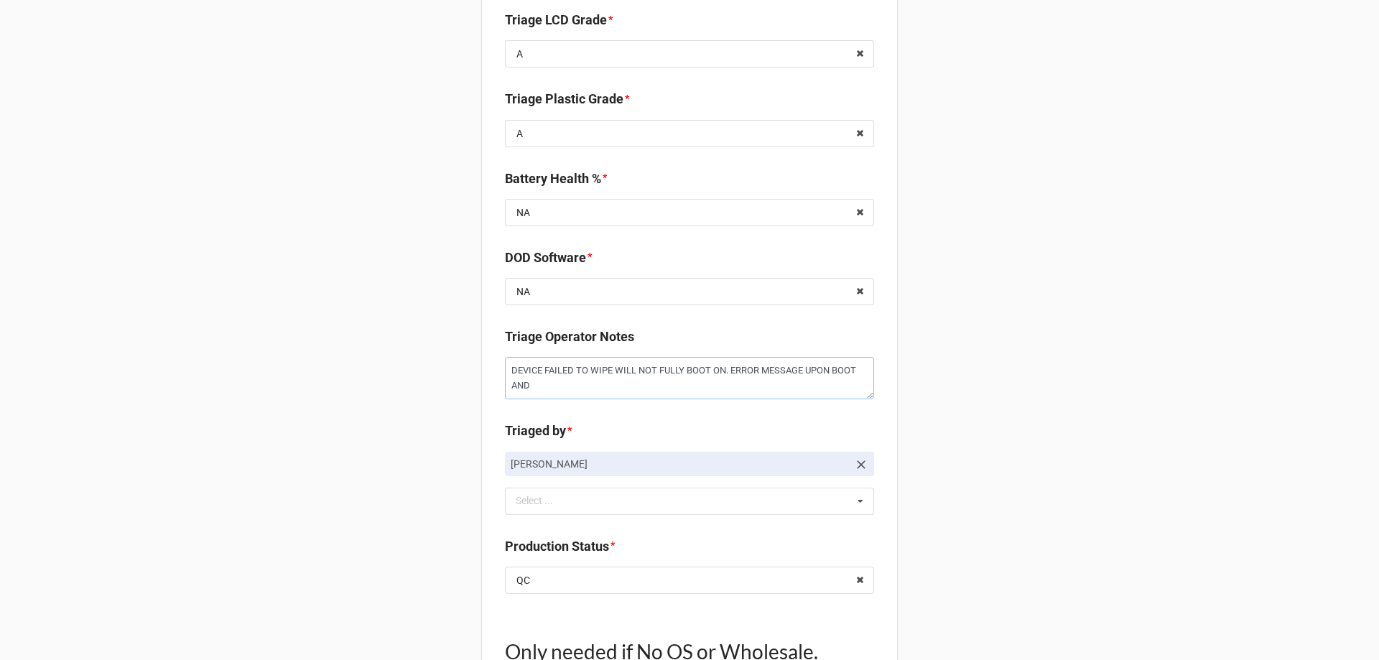
type textarea "DEVICE FAILED TO WIPE WILL NOT FULLY BOOT ON. ERROR MESSAGE UPON BOOT AND W"
type textarea "x"
type textarea "DEVICE FAILED TO WIPE WILL NOT FULLY BOOT ON. ERROR MESSAGE UPON BOOT AND WI"
type textarea "x"
type textarea "DEVICE FAILED TO WIPE WILL NOT FULLY BOOT ON. ERROR MESSAGE UPON BOOT AND WIL"
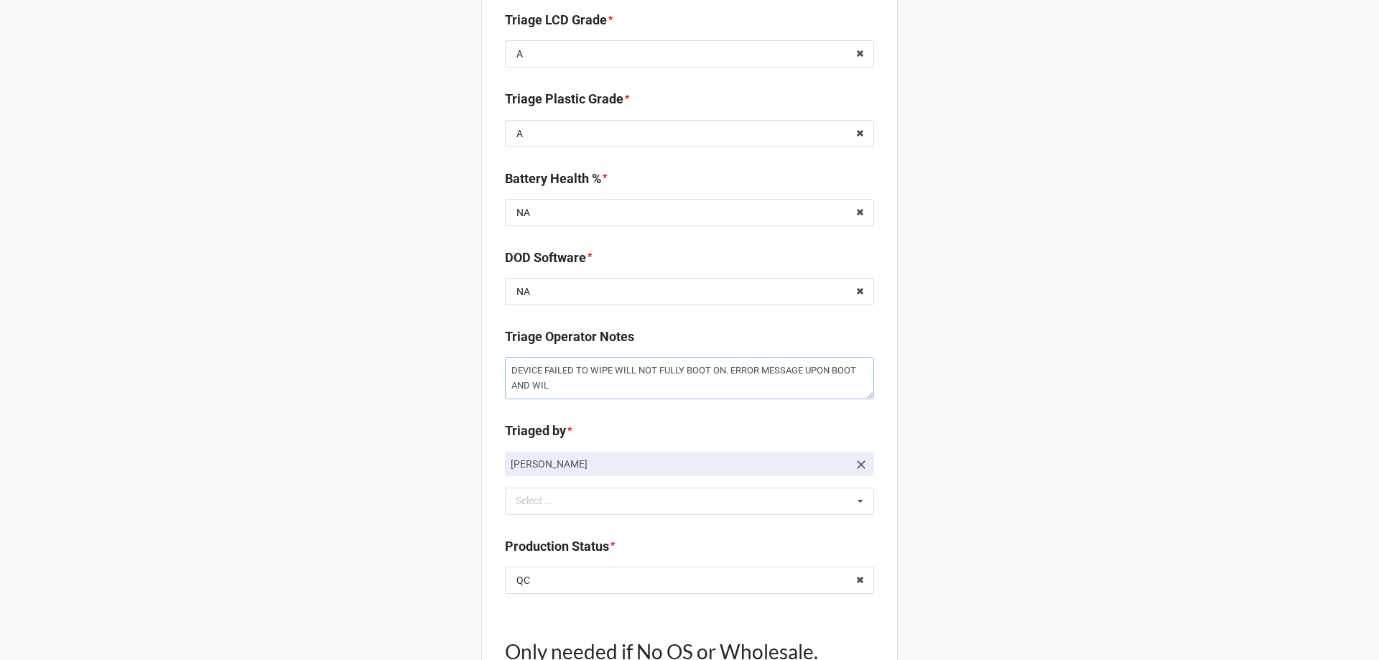
type textarea "x"
type textarea "DEVICE FAILED TO WIPE WILL NOT FULLY BOOT ON. ERROR MESSAGE UPON BOOT AND WILL"
type textarea "x"
type textarea "DEVICE FAILED TO WIPE WILL NOT FULLY BOOT ON. ERROR MESSAGE UPON BOOT AND WILL"
type textarea "x"
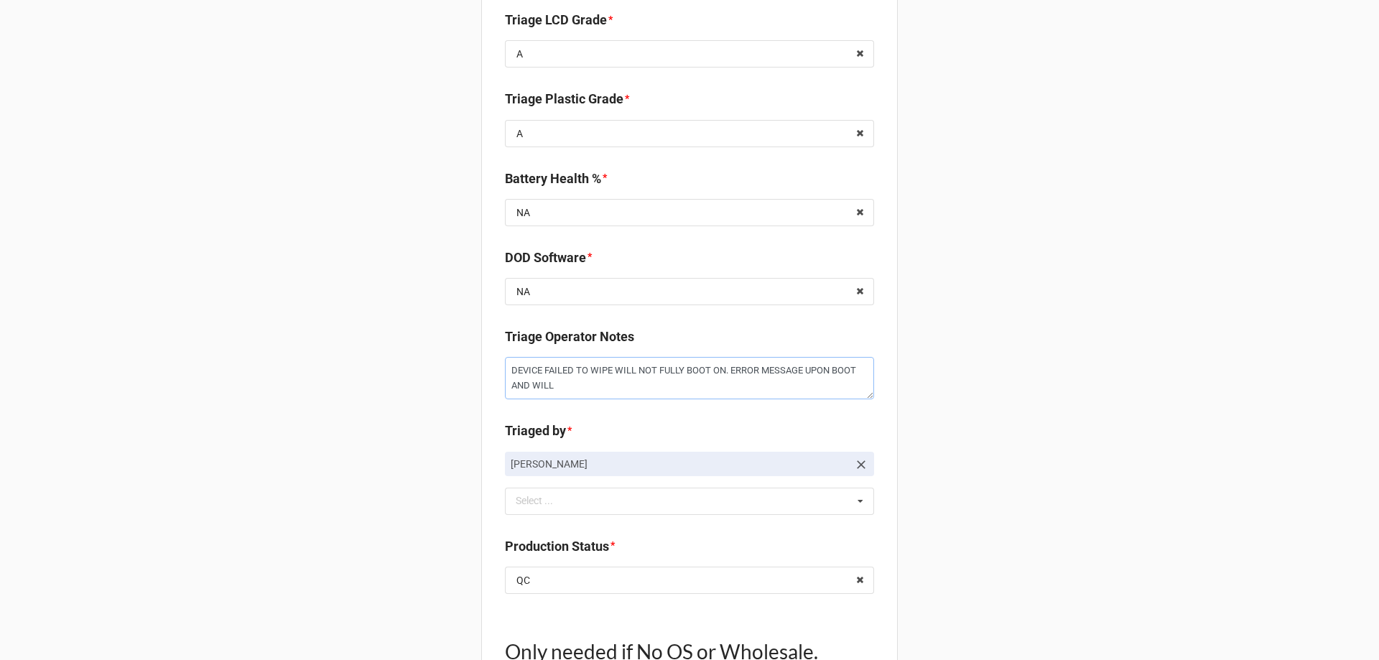
type textarea "DEVICE FAILED TO WIPE WILL NOT FULLY BOOT ON. ERROR MESSAGE UPON BOOT AND WILL N"
type textarea "x"
type textarea "DEVICE FAILED TO WIPE WILL NOT FULLY BOOT ON. ERROR MESSAGE UPON BOOT AND WILL …"
type textarea "x"
type textarea "DEVICE FAILED TO WIPE WILL NOT FULLY BOOT ON. ERROR MESSAGE UPON BOOT AND WILL …"
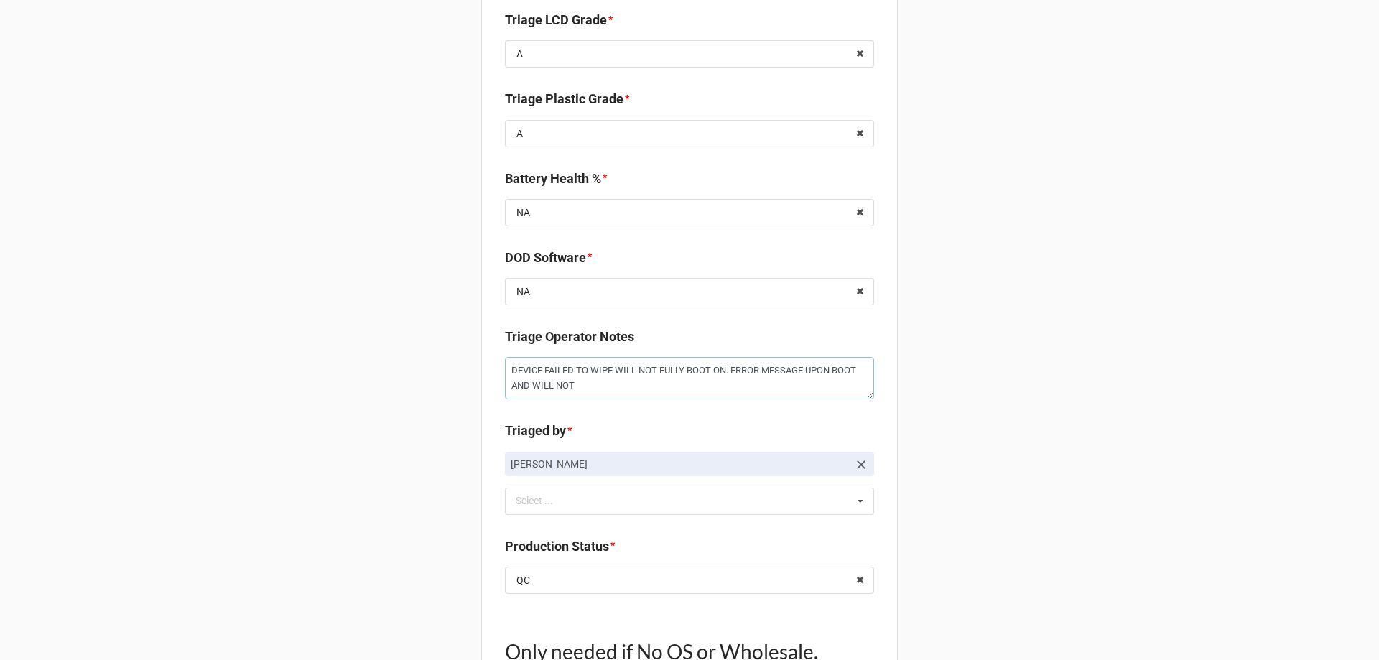
type textarea "x"
type textarea "DEVICE FAILED TO WIPE WILL NOT FULLY BOOT ON. ERROR MESSAGE UPON BOOT AND WILL …"
type textarea "x"
type textarea "DEVICE FAILED TO WIPE WILL NOT FULLY BOOT ON. ERROR MESSAGE UPON BOOT AND WILL …"
type textarea "x"
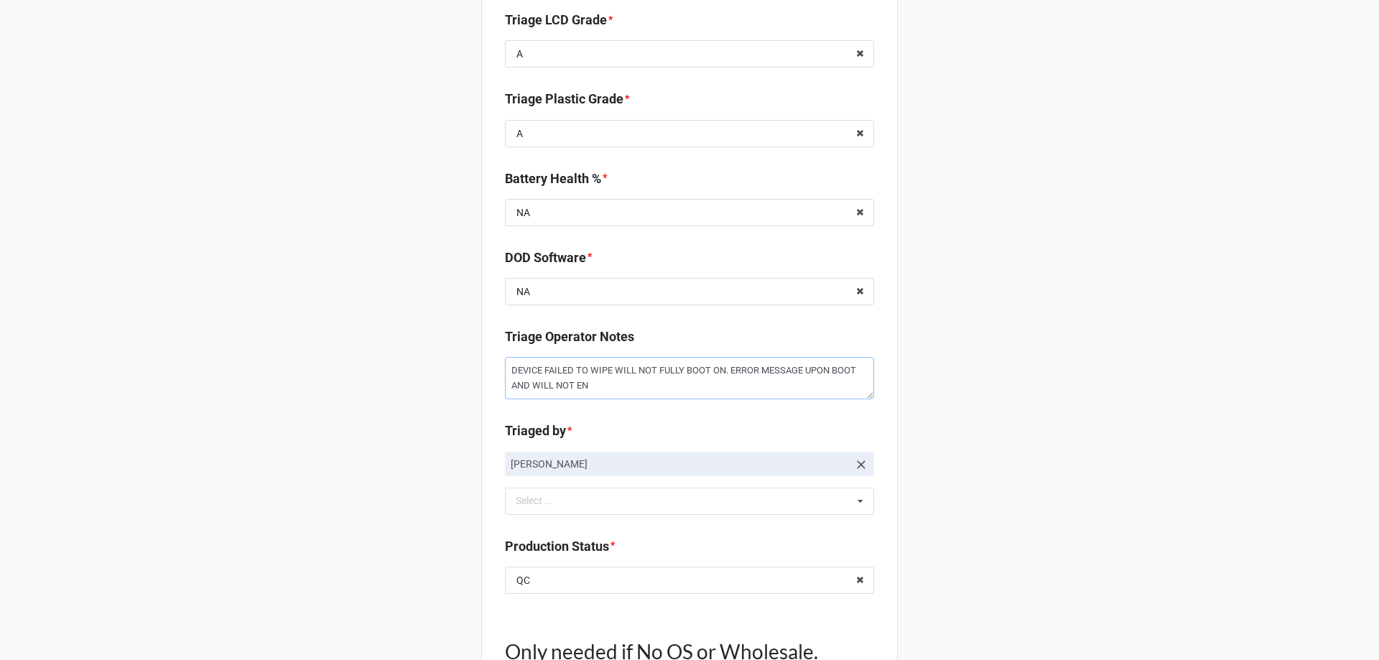
type textarea "DEVICE FAILED TO WIPE WILL NOT FULLY BOOT ON. ERROR MESSAGE UPON BOOT AND WILL …"
type textarea "x"
type textarea "DEVICE FAILED TO WIPE WILL NOT FULLY BOOT ON. ERROR MESSAGE UPON BOOT AND WILL …"
type textarea "x"
type textarea "DEVICE FAILED TO WIPE WILL NOT FULLY BOOT ON. ERROR MESSAGE UPON BOOT AND WILL …"
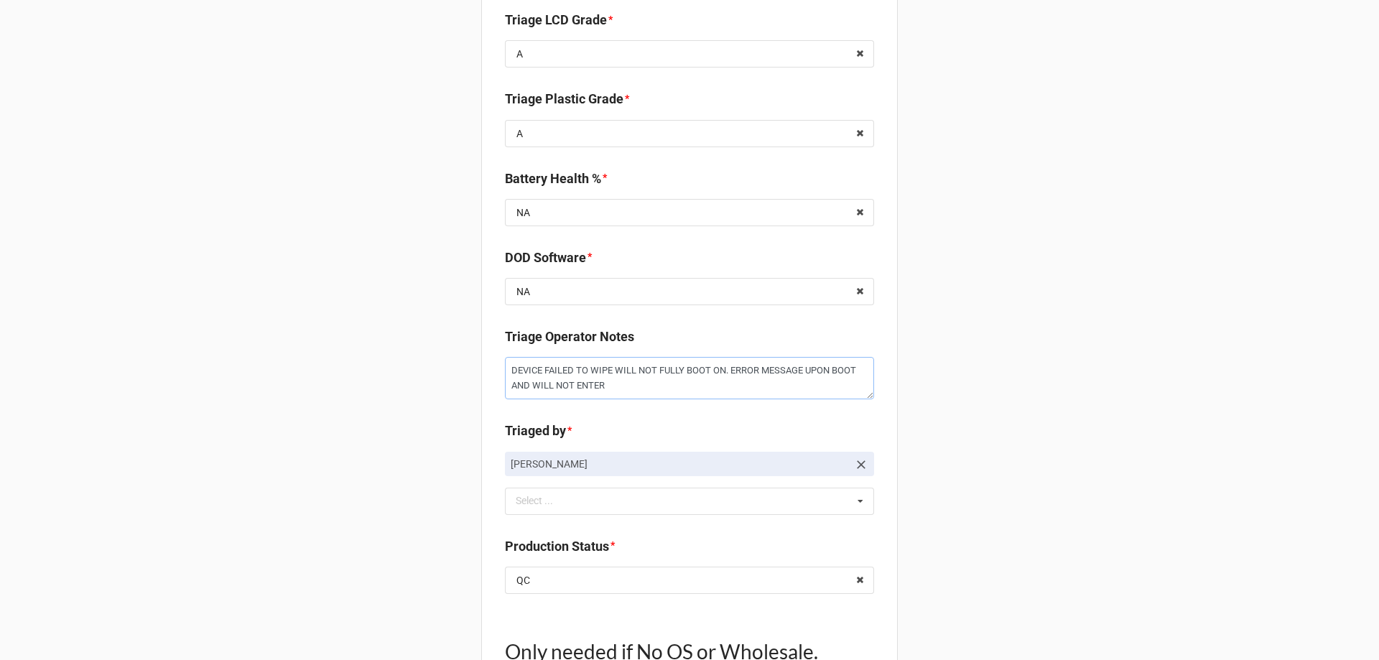
type textarea "x"
type textarea "DEVICE FAILED TO WIPE WILL NOT FULLY BOOT ON. ERROR MESSAGE UPON BOOT AND WILL …"
type textarea "x"
type textarea "DEVICE FAILED TO WIPE WILL NOT FULLY BOOT ON. ERROR MESSAGE UPON BOOT AND WILL …"
type textarea "x"
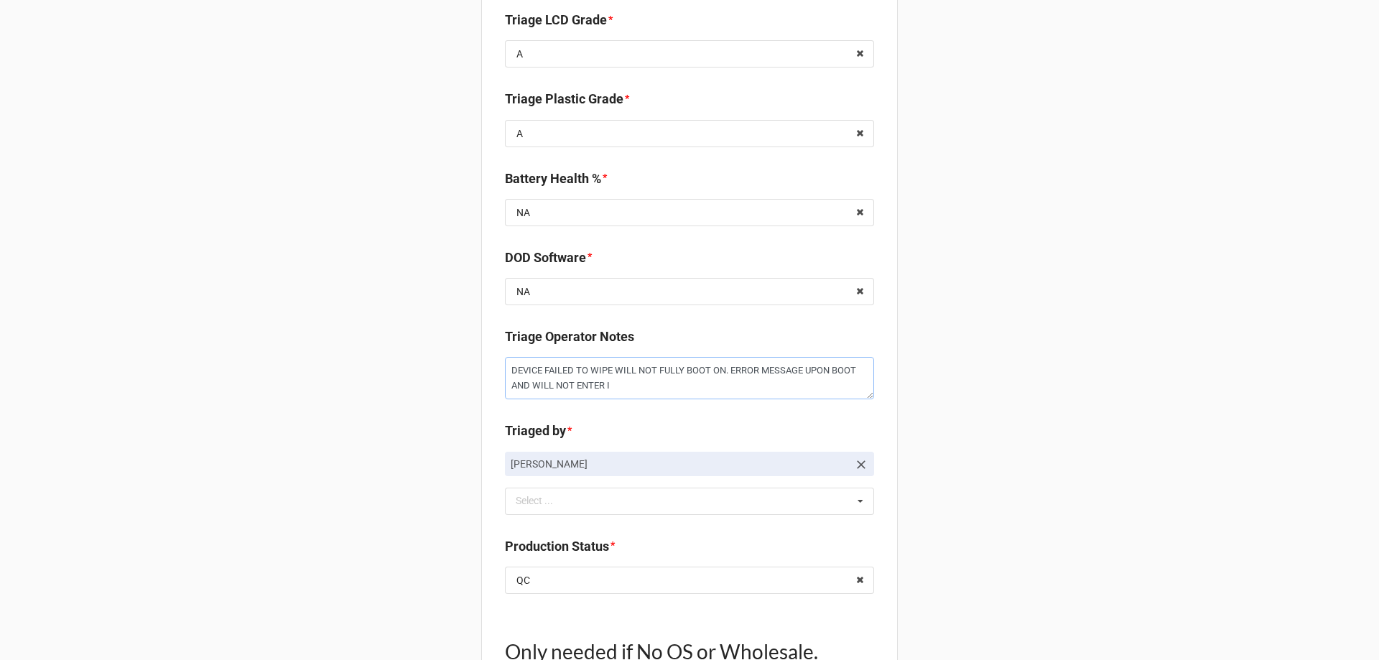
type textarea "DEVICE FAILED TO WIPE WILL NOT FULLY BOOT ON. ERROR MESSAGE UPON BOOT AND WILL …"
type textarea "x"
type textarea "DEVICE FAILED TO WIPE WILL NOT FULLY BOOT ON. ERROR MESSAGE UPON BOOT AND WILL …"
type textarea "x"
type textarea "DEVICE FAILED TO WIPE WILL NOT FULLY BOOT ON. ERROR MESSAGE UPON BOOT AND WILL …"
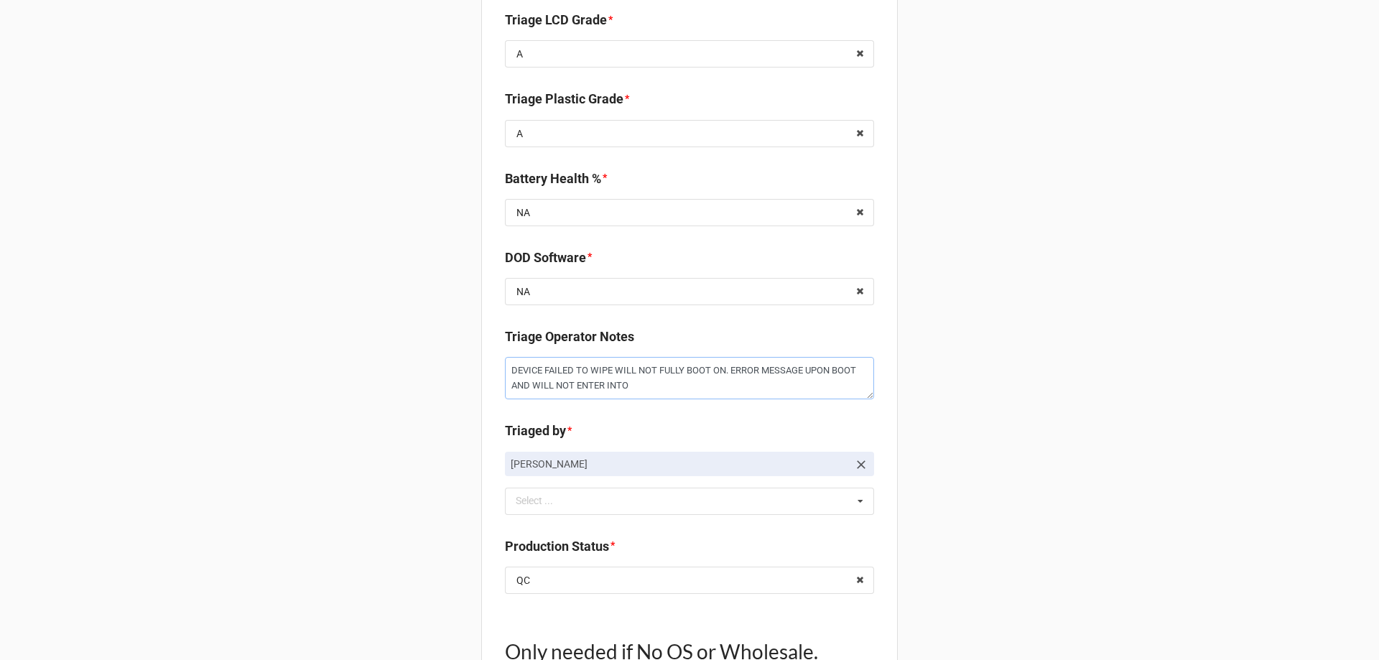
type textarea "x"
type textarea "DEVICE FAILED TO WIPE WILL NOT FULLY BOOT ON. ERROR MESSAGE UPON BOOT AND WILL …"
type textarea "x"
click at [718, 389] on textarea "DEVICE FAILED TO WIPE WILL NOT FULLY BOOT ON. ERROR MESSAGE UPON BOOT AND WILL …" at bounding box center [689, 378] width 369 height 42
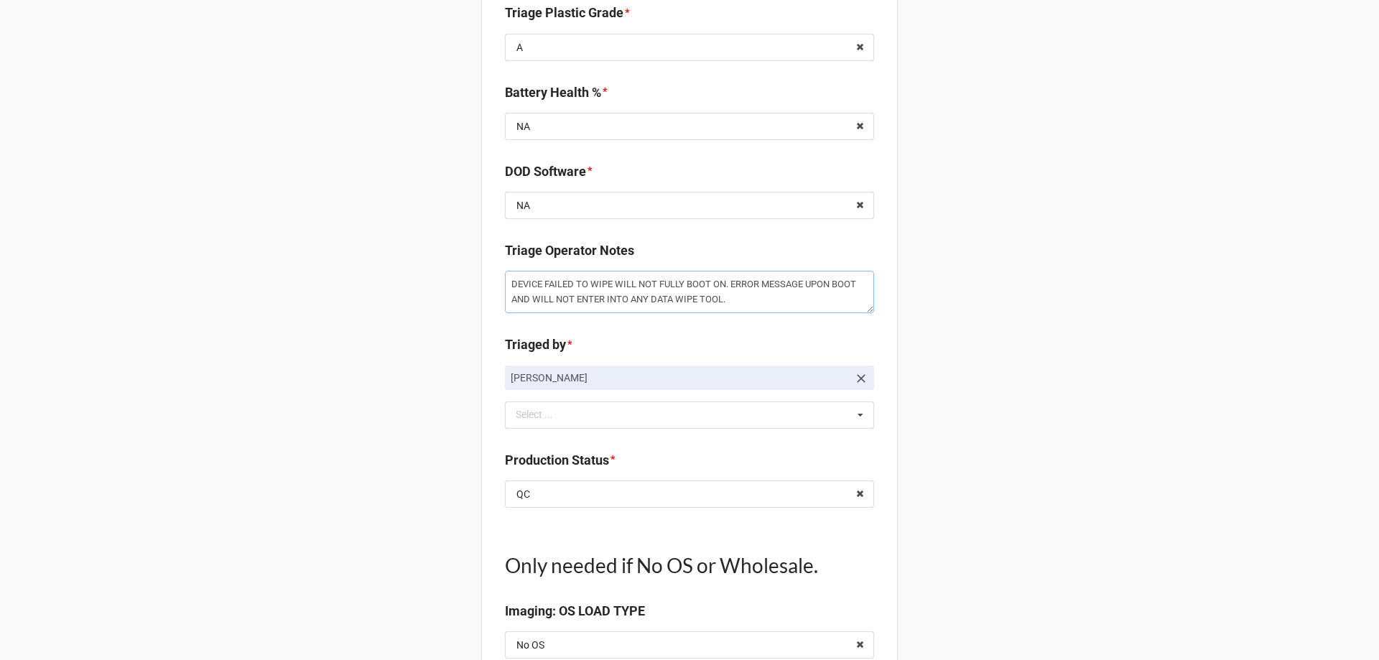
scroll to position [1092, 0]
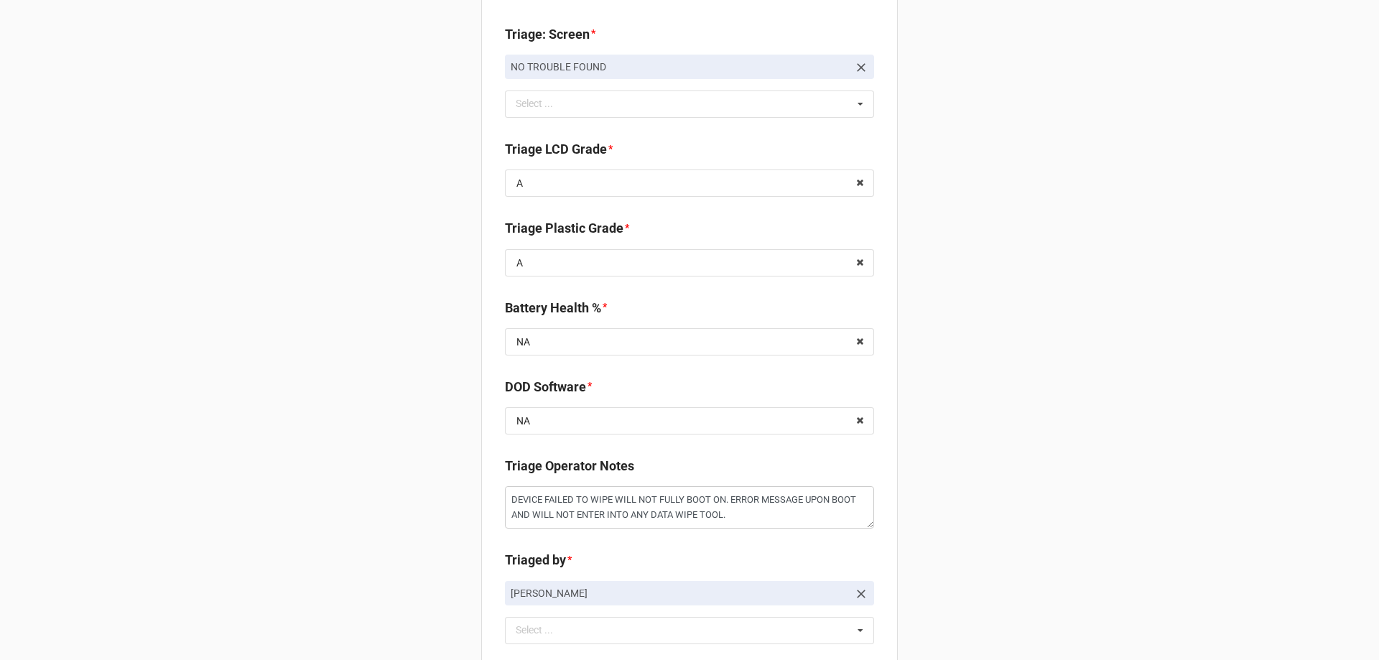
click at [439, 412] on div "Back Receiving Triage Imaging Cleaning Tech & Repair QC Packing Order Picking R…" at bounding box center [689, 71] width 1379 height 2326
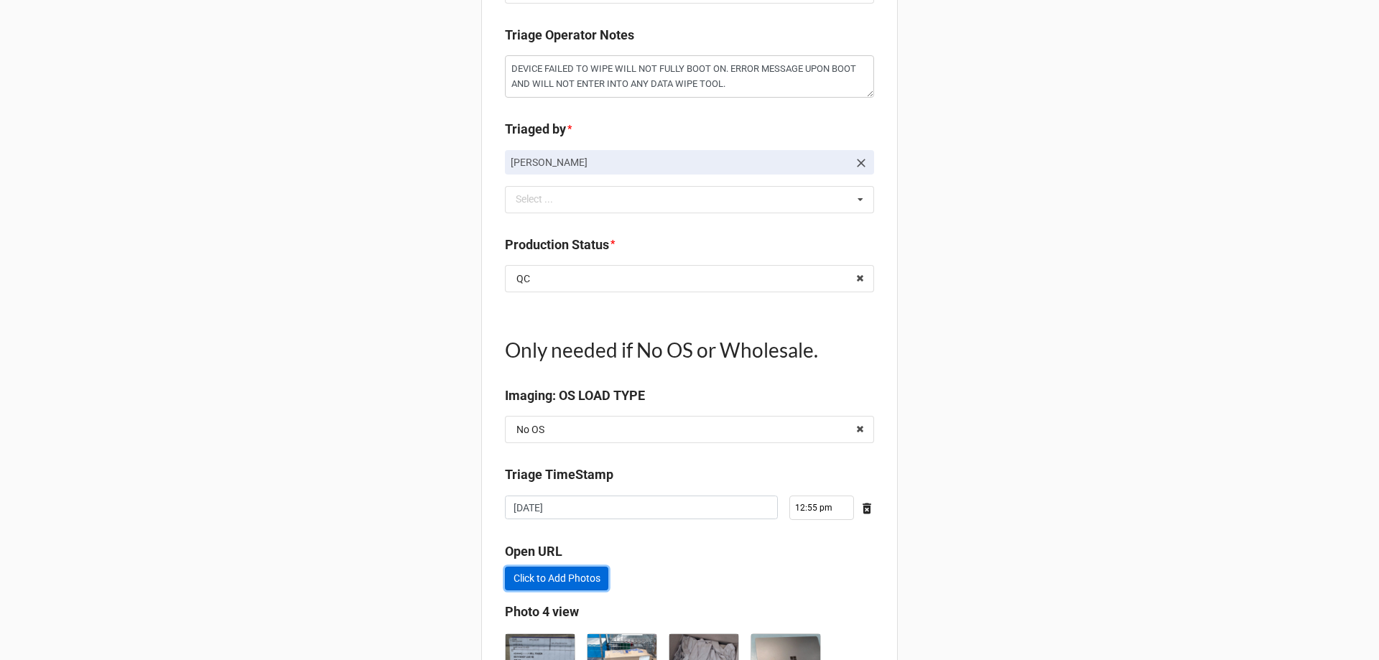
click at [552, 579] on link "Click to Add Photos" at bounding box center [556, 579] width 103 height 24
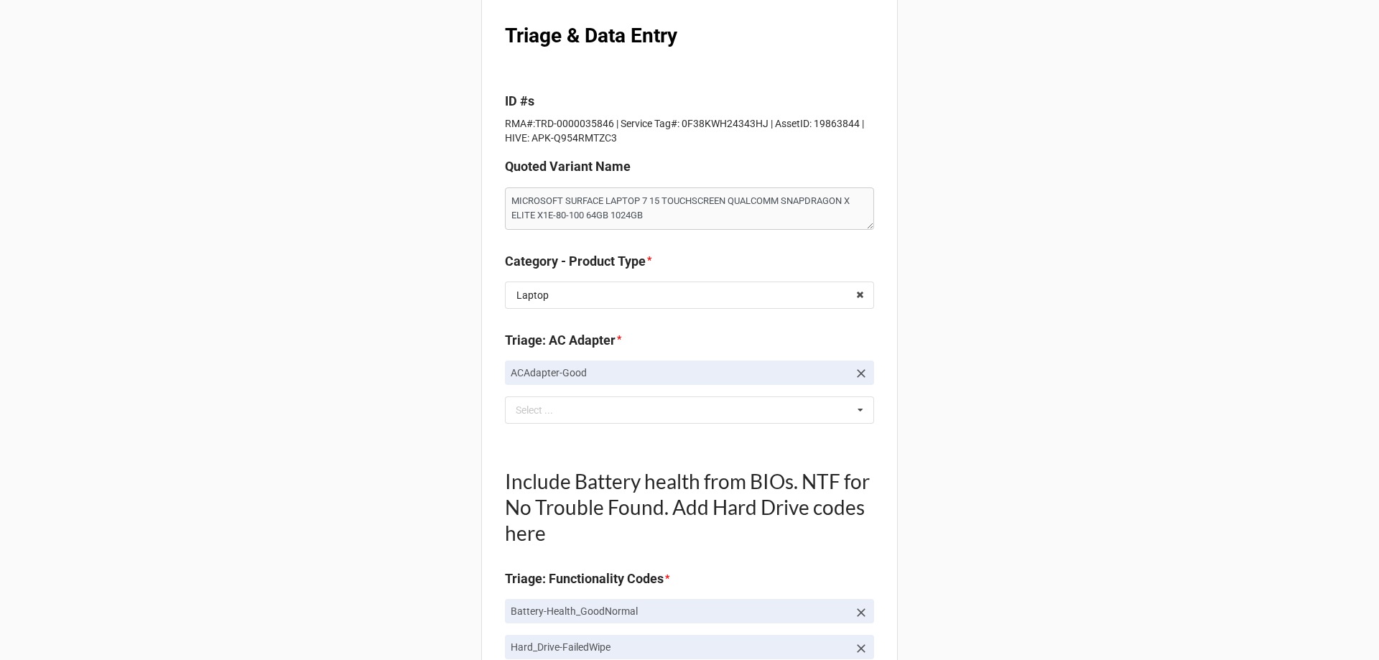
scroll to position [0, 0]
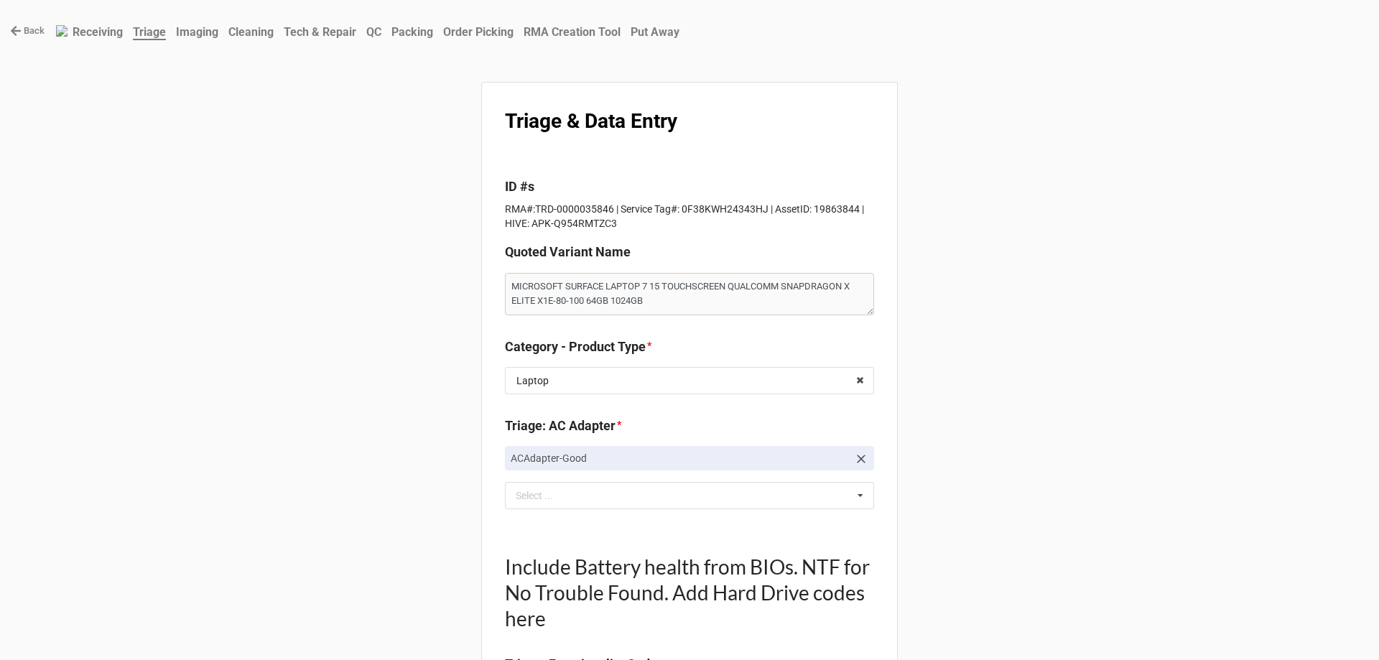
click at [604, 208] on p "RMA#:TRD-0000035846 | Service Tag#: 0F38KWH24343HJ | AssetID: 19863844 | HIVE: …" at bounding box center [689, 216] width 369 height 29
drag, startPoint x: 607, startPoint y: 208, endPoint x: 533, endPoint y: 208, distance: 74.0
click at [533, 208] on p "RMA#:TRD-0000035846 | Service Tag#: 0F38KWH24343HJ | AssetID: 19863844 | HIVE: …" at bounding box center [689, 216] width 369 height 29
copy p "TRD-0000035846"
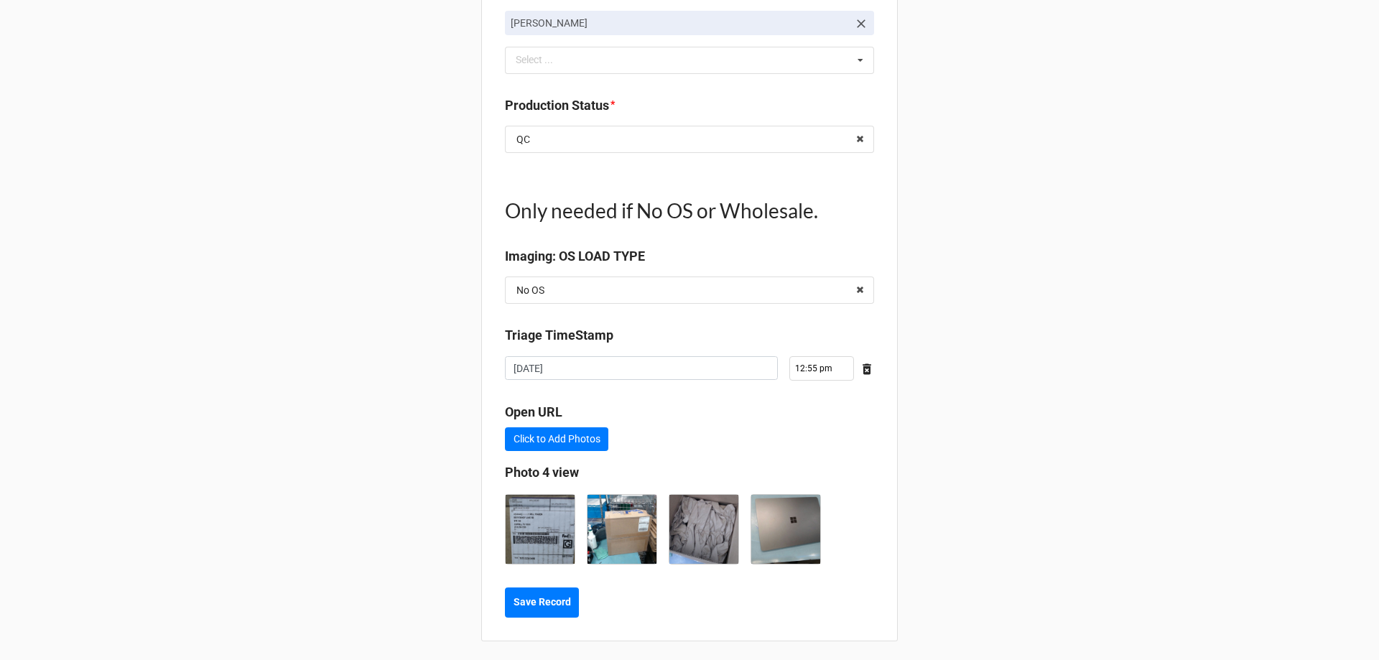
scroll to position [1666, 0]
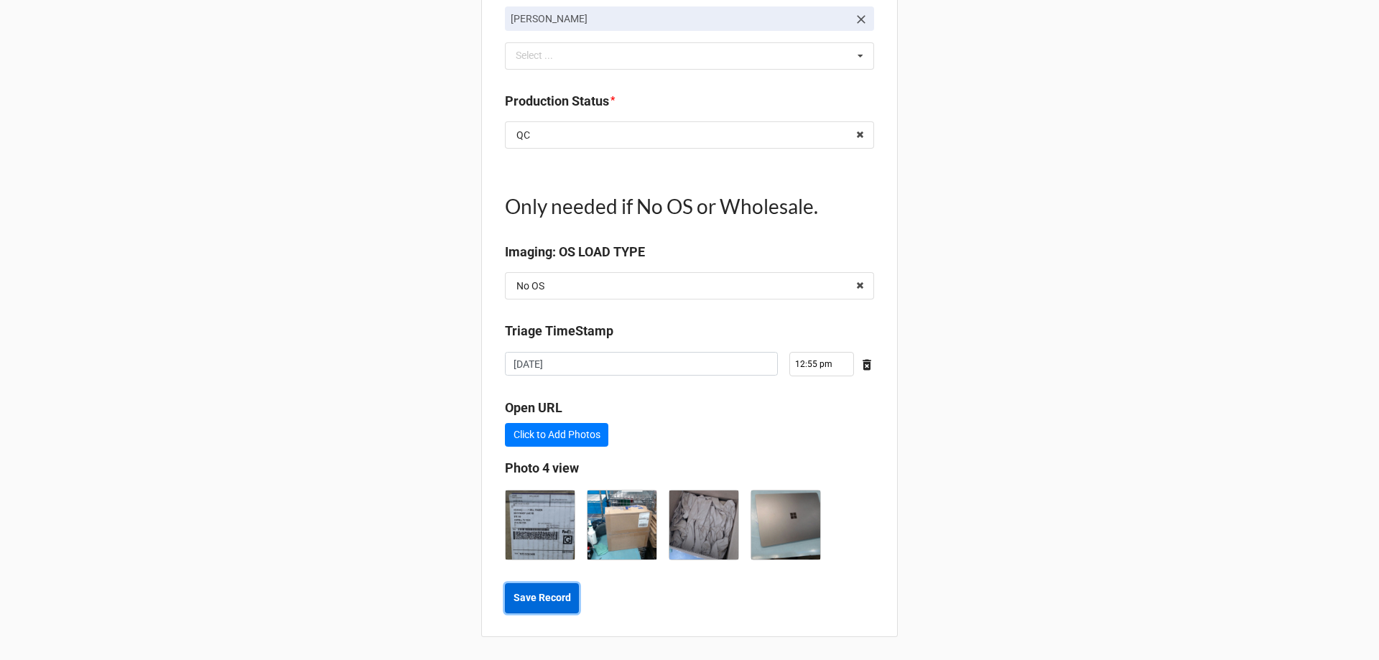
click at [557, 589] on button "Save Record" at bounding box center [542, 598] width 74 height 30
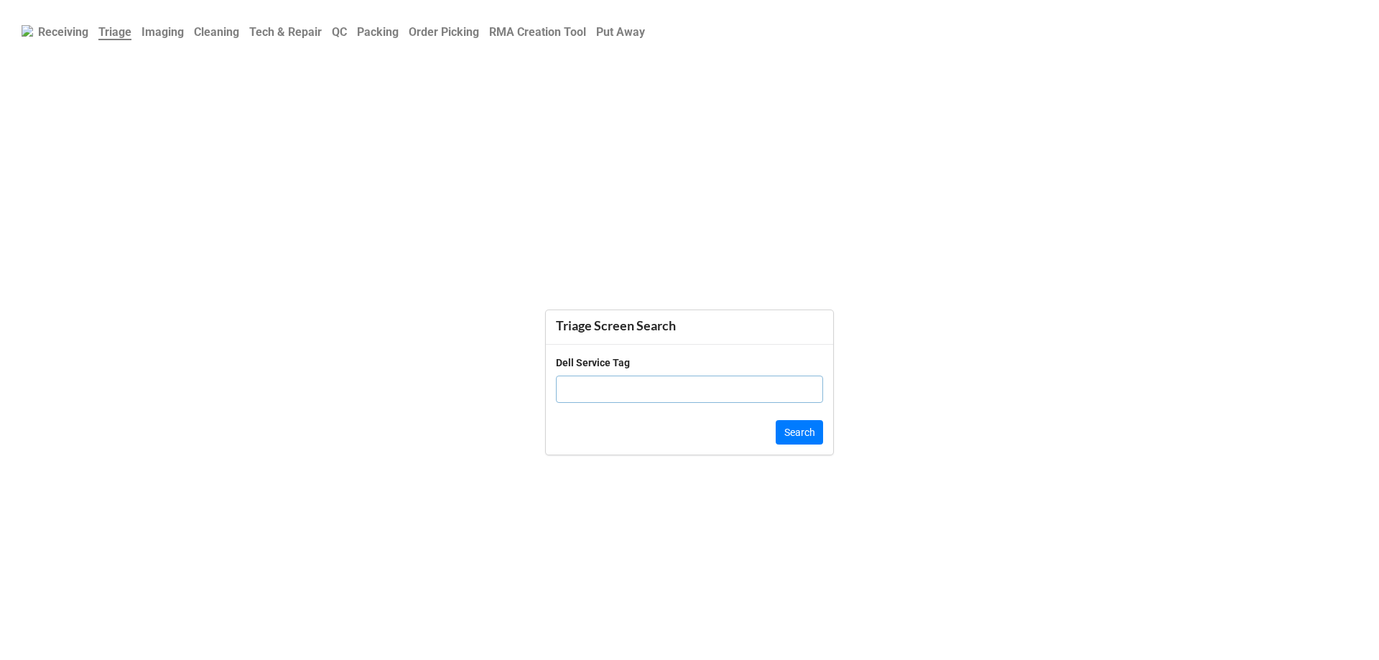
click at [610, 394] on input "text" at bounding box center [689, 389] width 267 height 27
paste input "0F38KWH24343HJ"
type input "0F38KWH24343HJ"
click button "Search" at bounding box center [799, 432] width 47 height 24
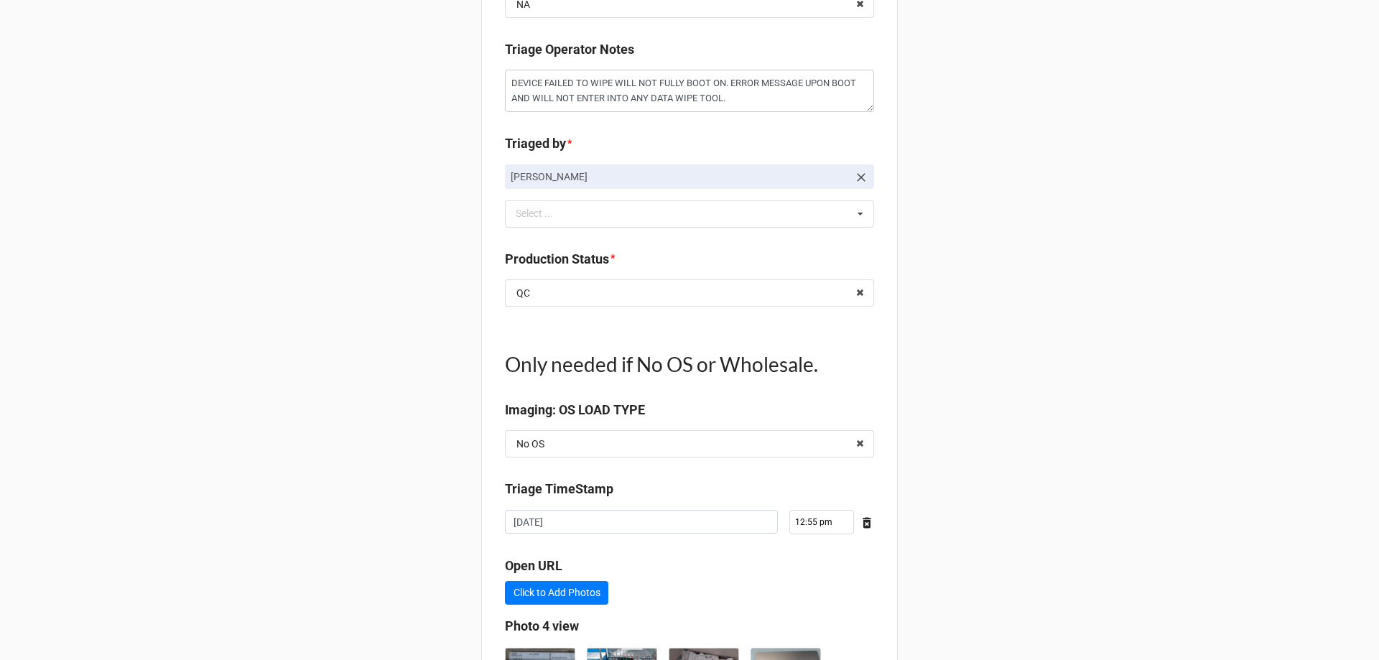
scroll to position [1742, 0]
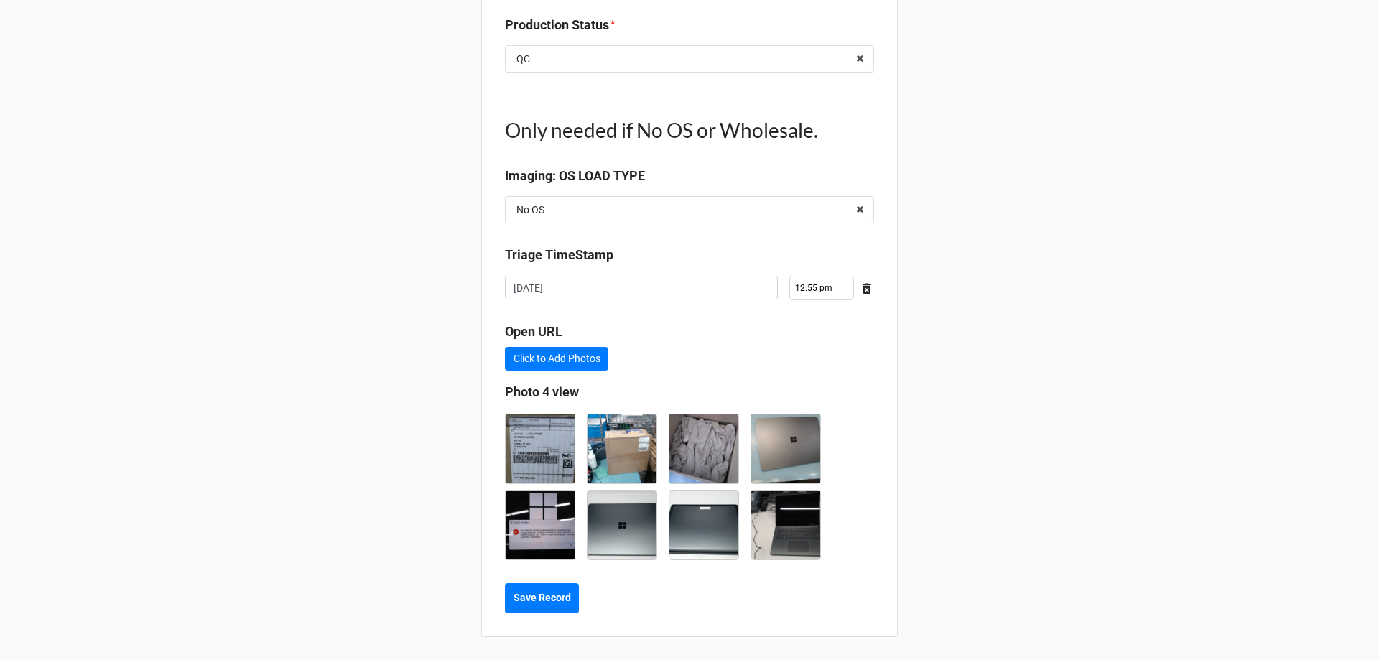
type textarea "x"
click at [778, 457] on img at bounding box center [785, 448] width 69 height 69
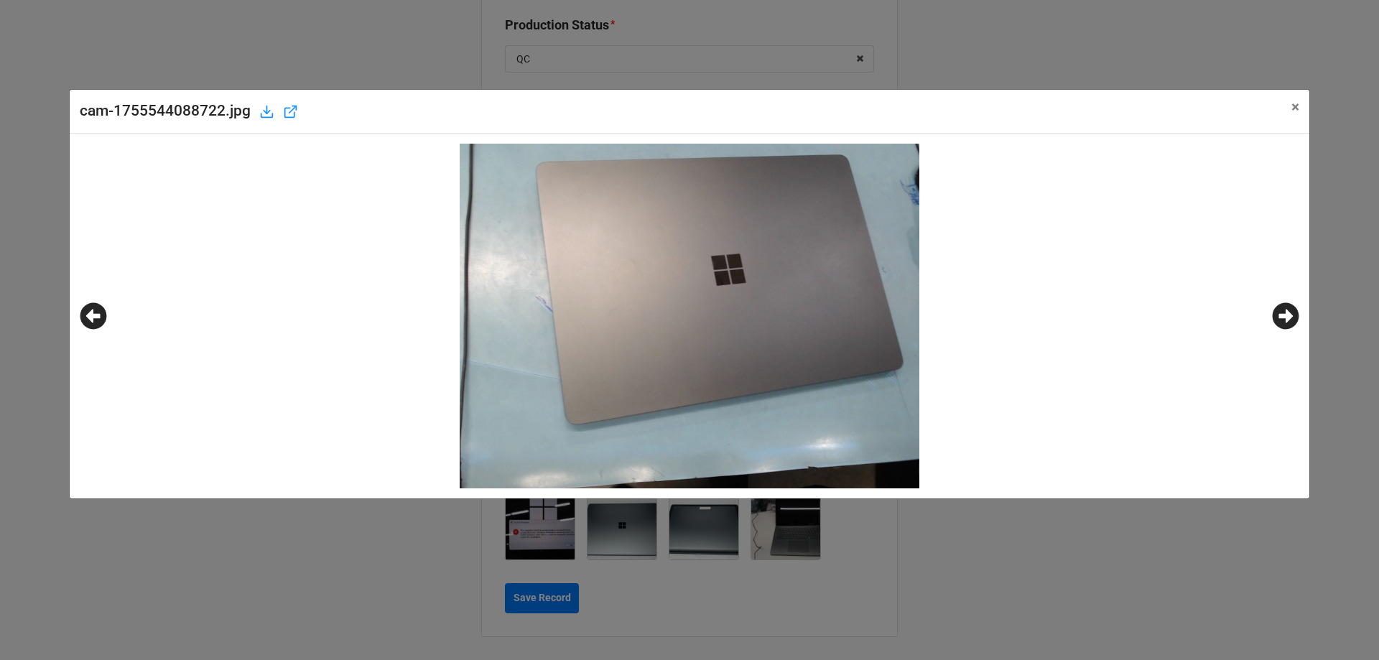
click at [1283, 315] on icon at bounding box center [1285, 315] width 27 height 27
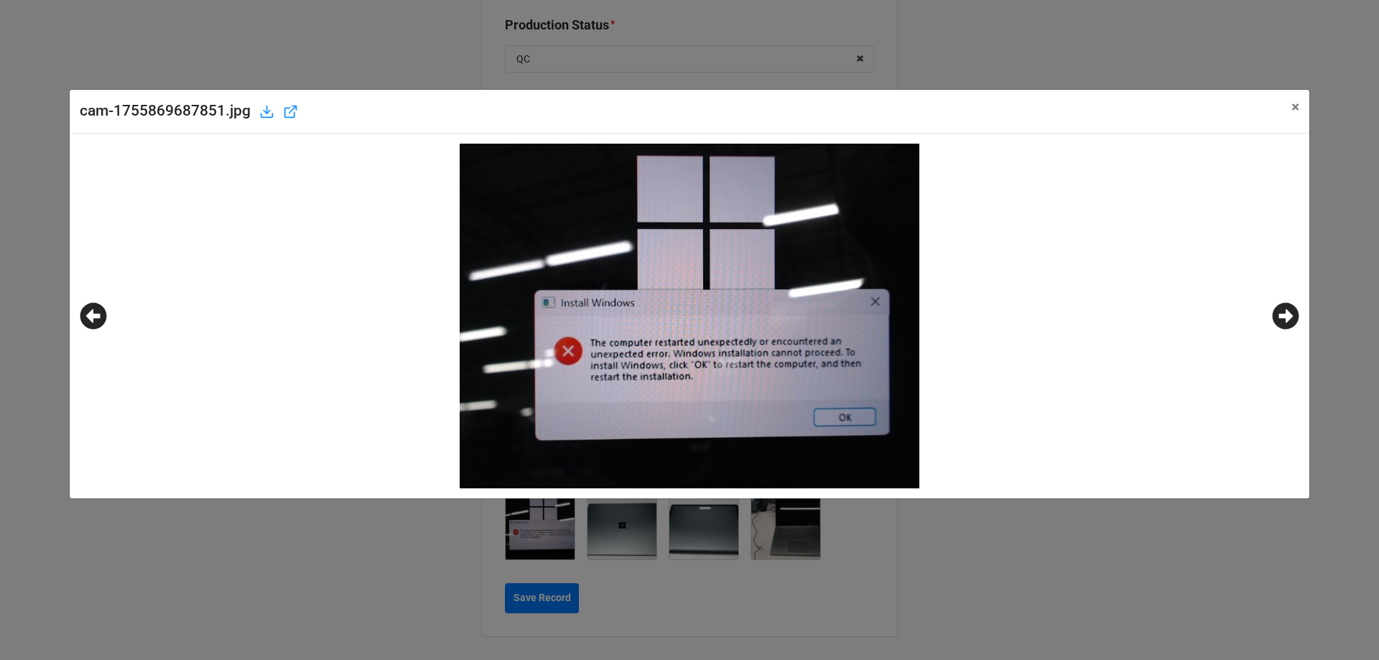
click at [1283, 315] on icon at bounding box center [1285, 315] width 27 height 27
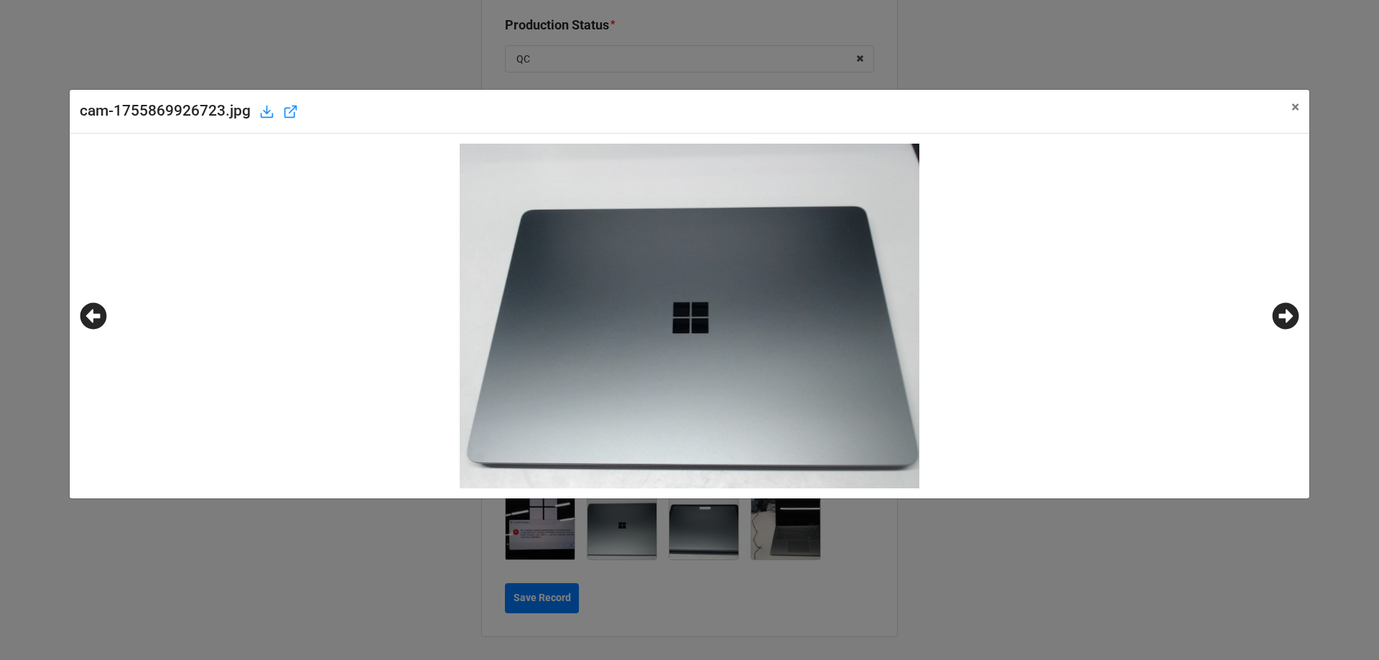
click at [1283, 315] on icon at bounding box center [1285, 315] width 27 height 27
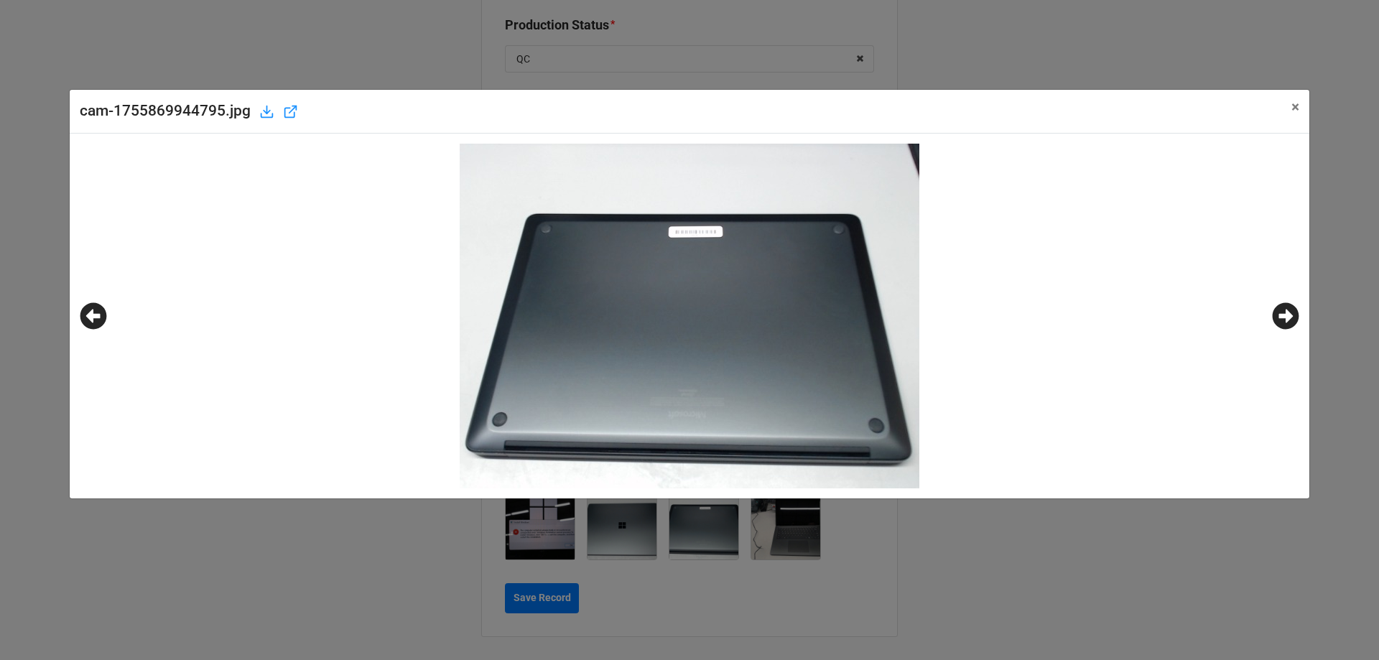
click at [1283, 314] on icon at bounding box center [1285, 315] width 27 height 27
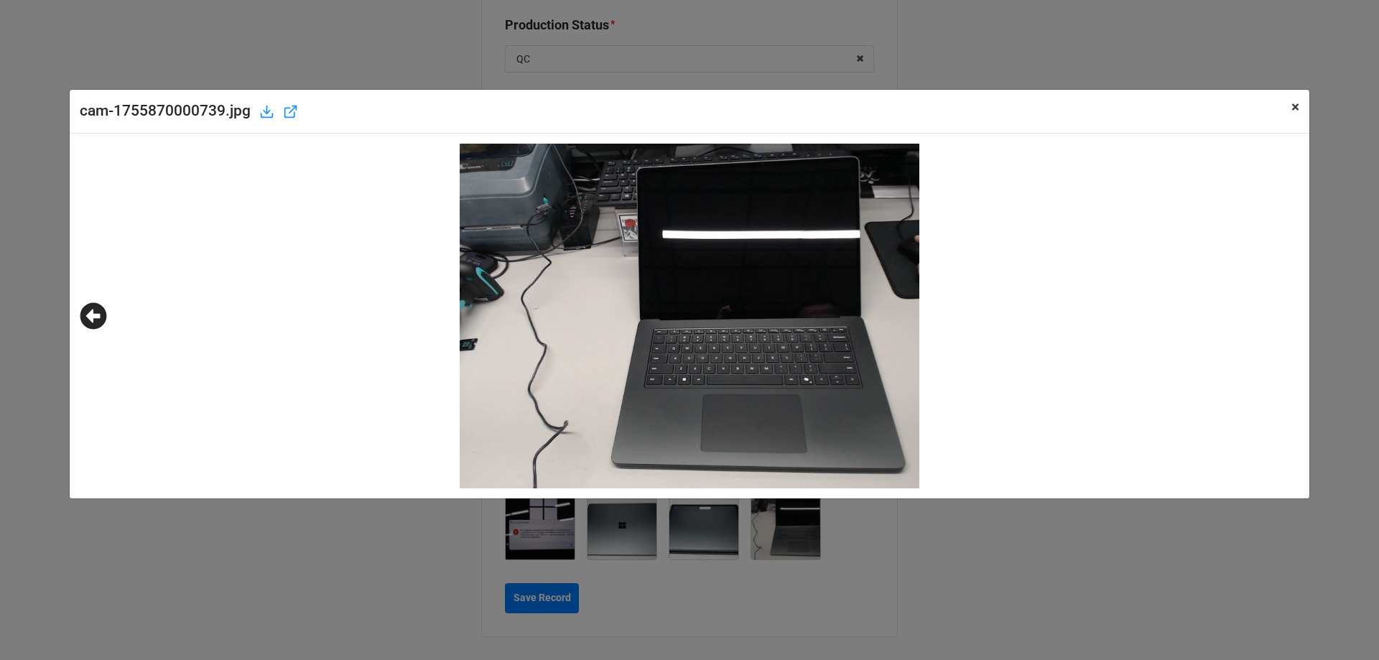
click at [1291, 106] on span "×" at bounding box center [1295, 106] width 8 height 17
